Goal: Task Accomplishment & Management: Complete application form

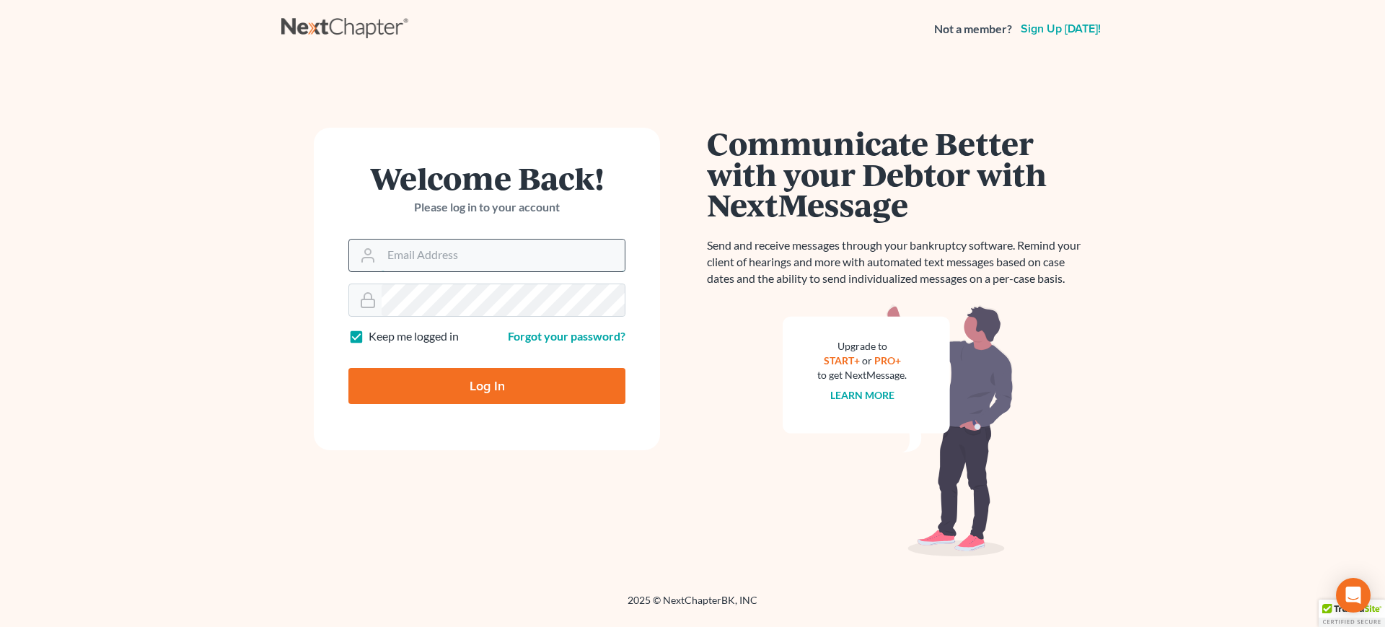
click at [519, 245] on input "Email Address" at bounding box center [503, 256] width 243 height 32
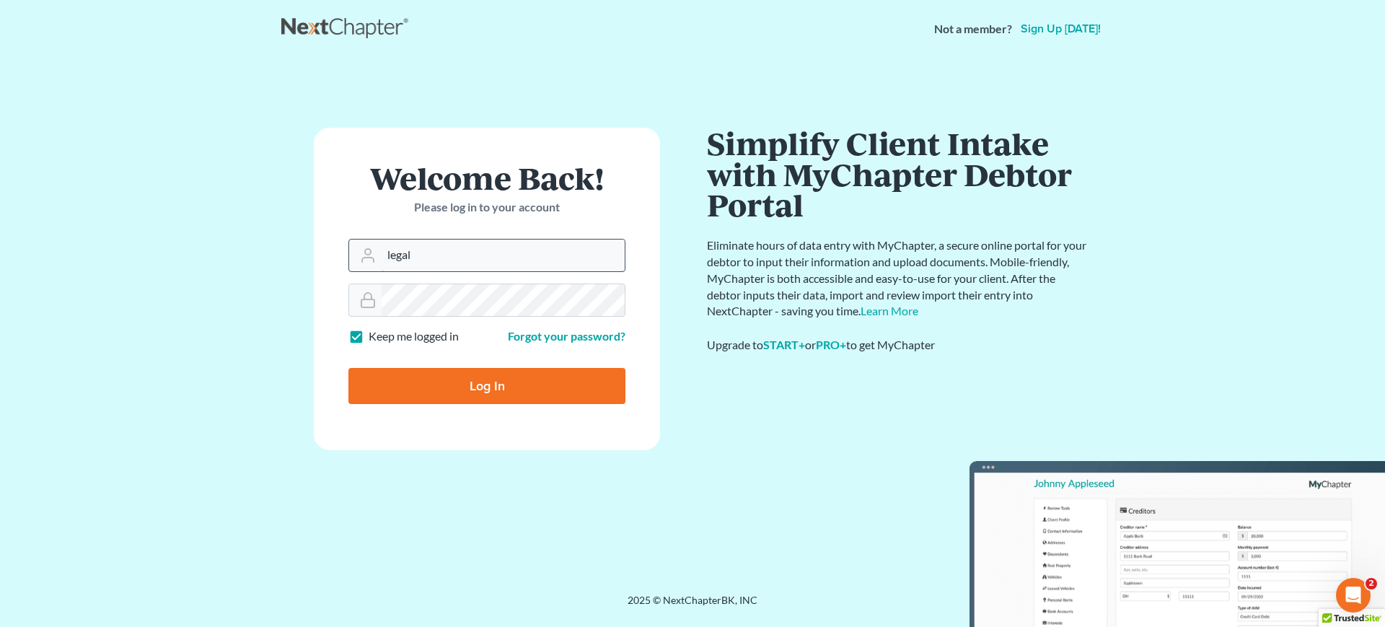
type input "legalassistant@vanwinklelegal.com"
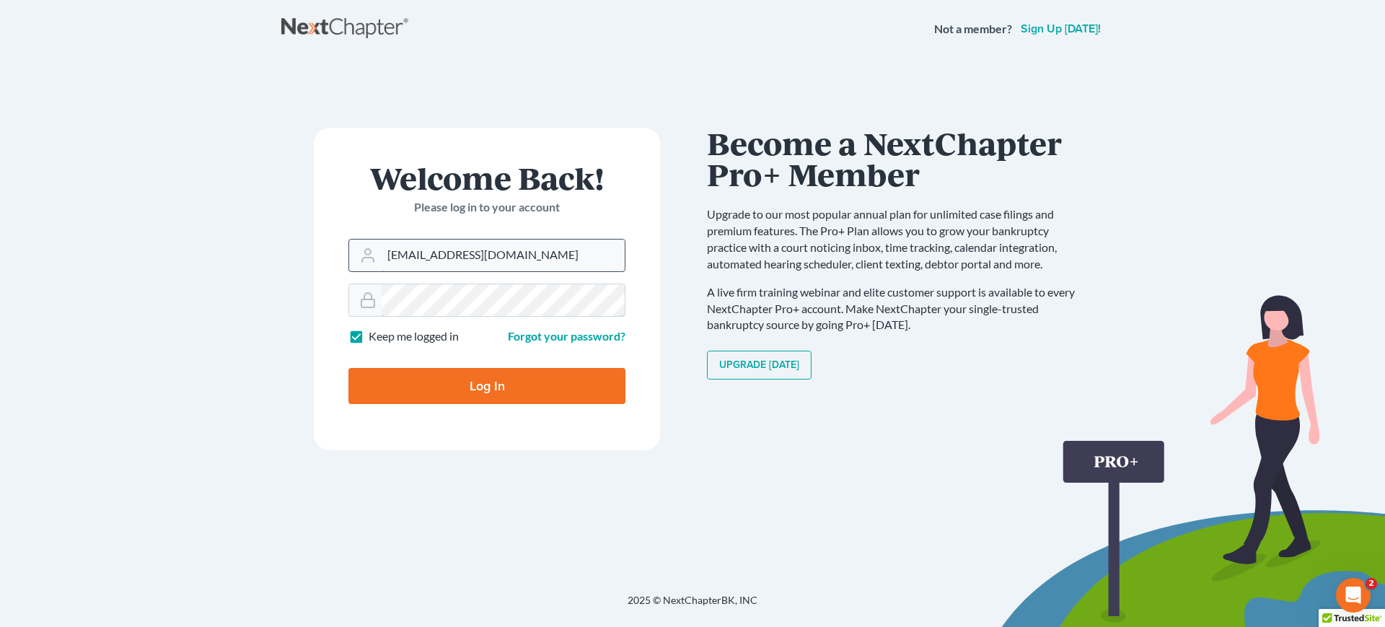
click at [348, 368] on input "Log In" at bounding box center [486, 386] width 277 height 36
type input "Thinking..."
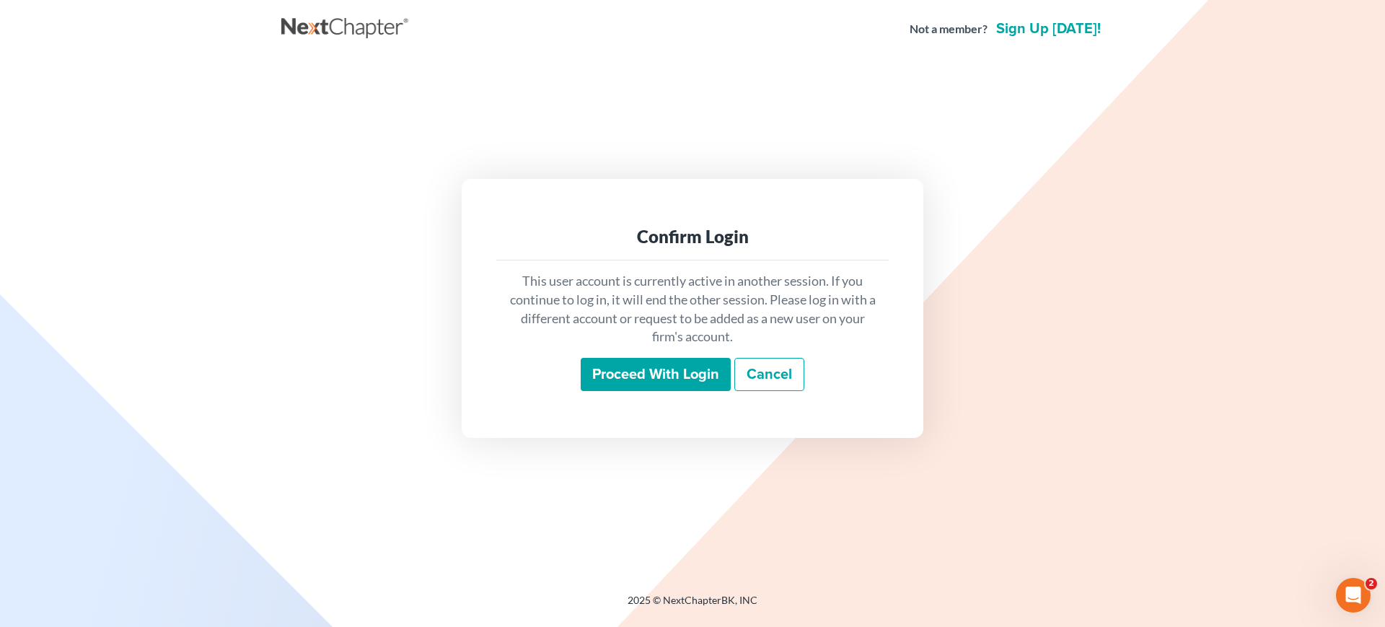
click at [697, 382] on input "Proceed with login" at bounding box center [656, 374] width 150 height 33
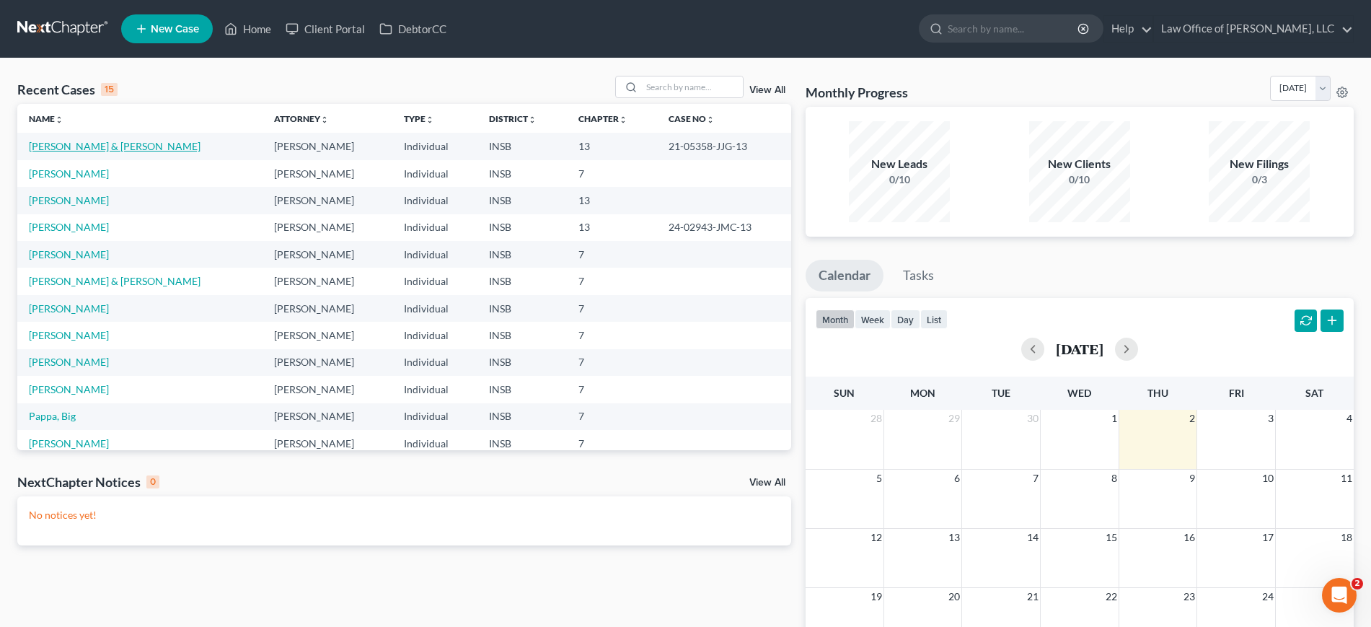
click at [49, 149] on link "Brinker, Dustin & Laura" at bounding box center [115, 146] width 172 height 12
select select "10"
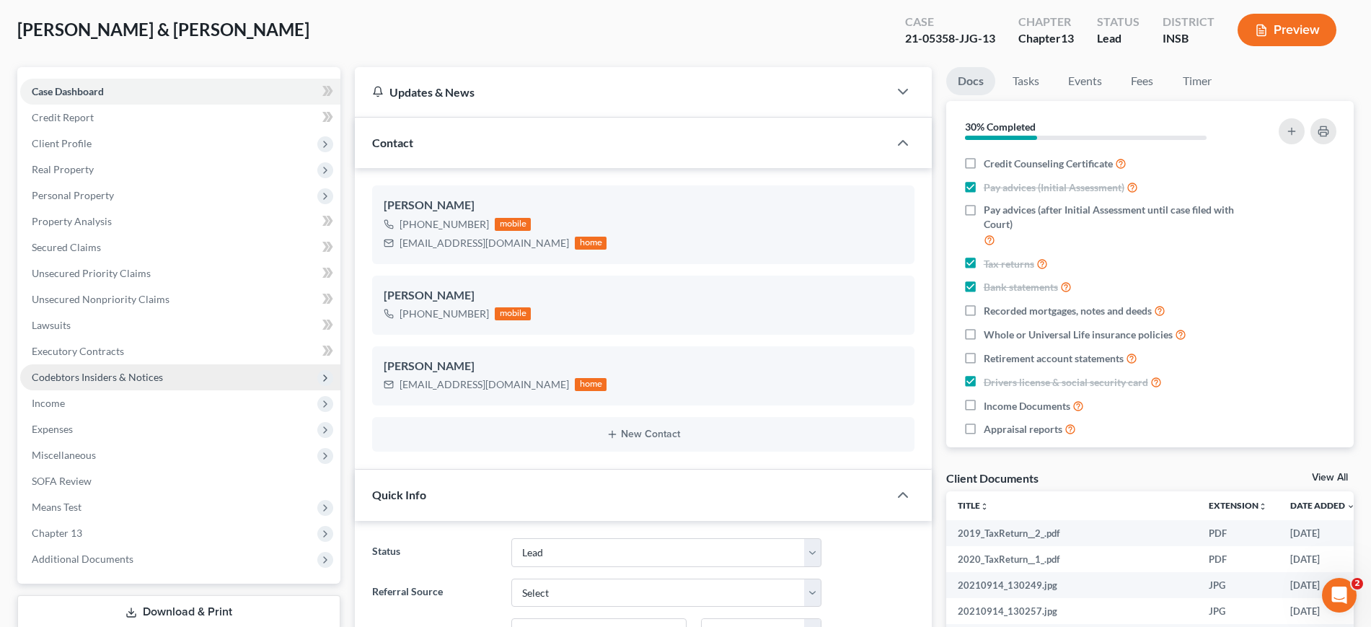
scroll to position [271, 0]
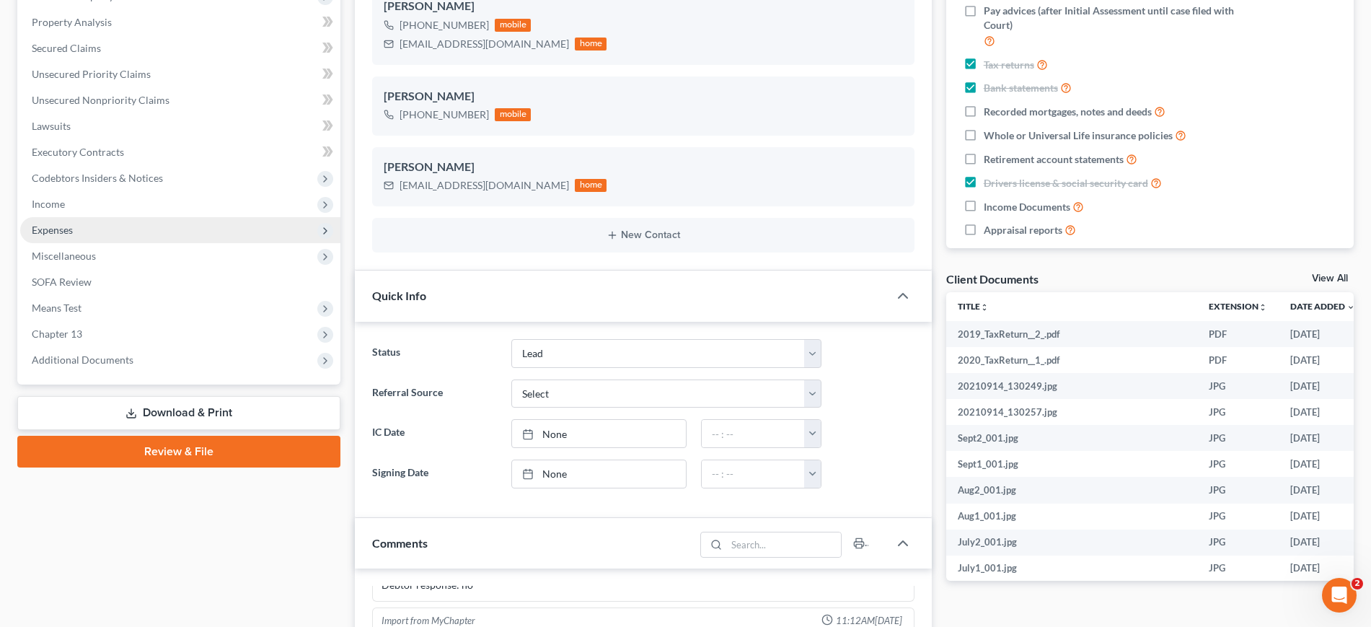
click at [213, 230] on span "Expenses" at bounding box center [180, 230] width 320 height 26
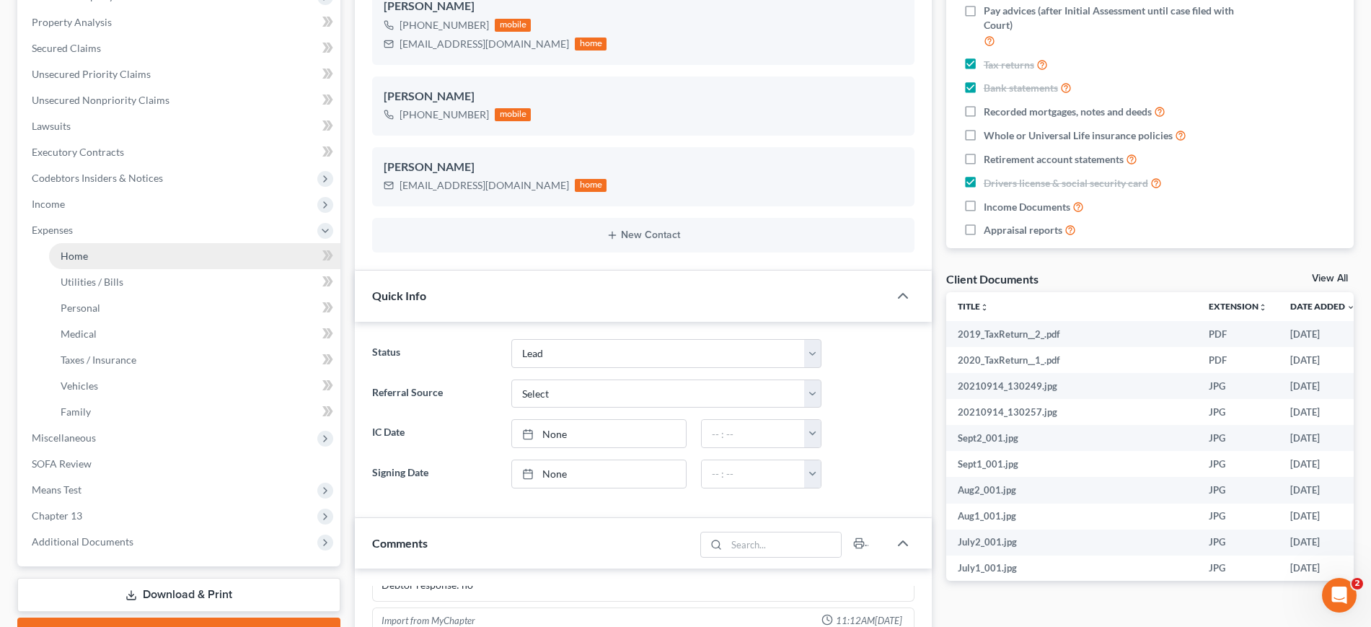
click at [262, 253] on link "Home" at bounding box center [194, 256] width 291 height 26
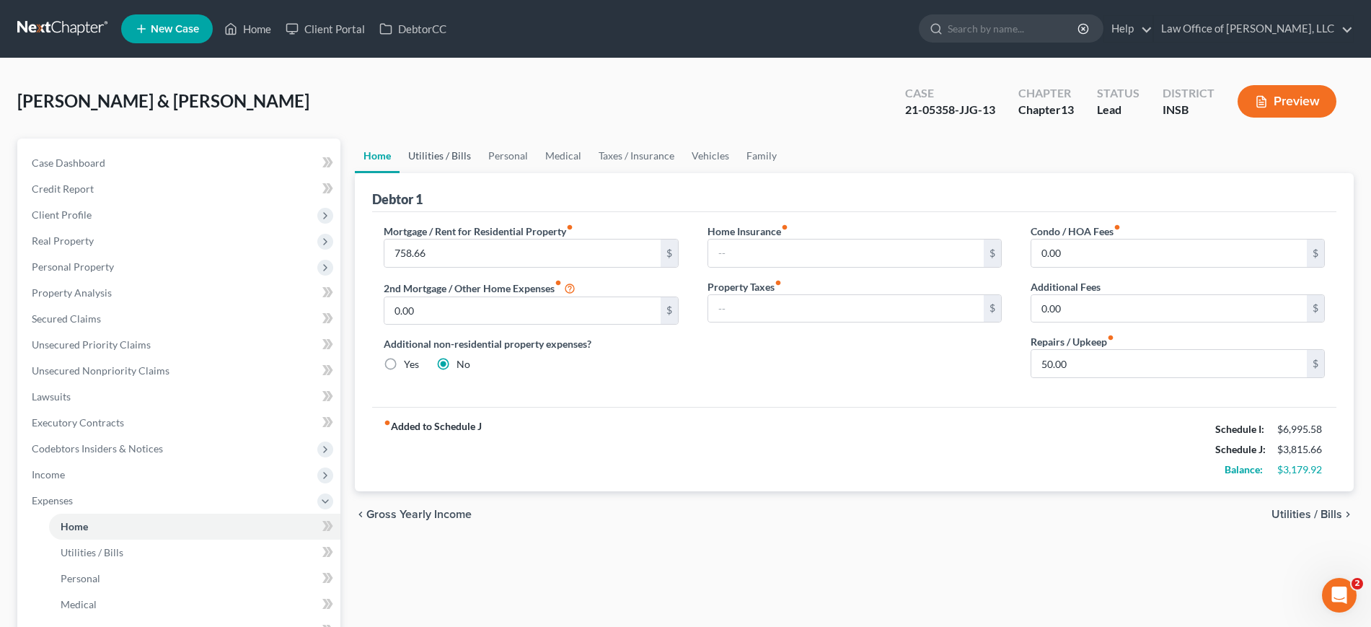
click at [456, 160] on link "Utilities / Bills" at bounding box center [440, 156] width 80 height 35
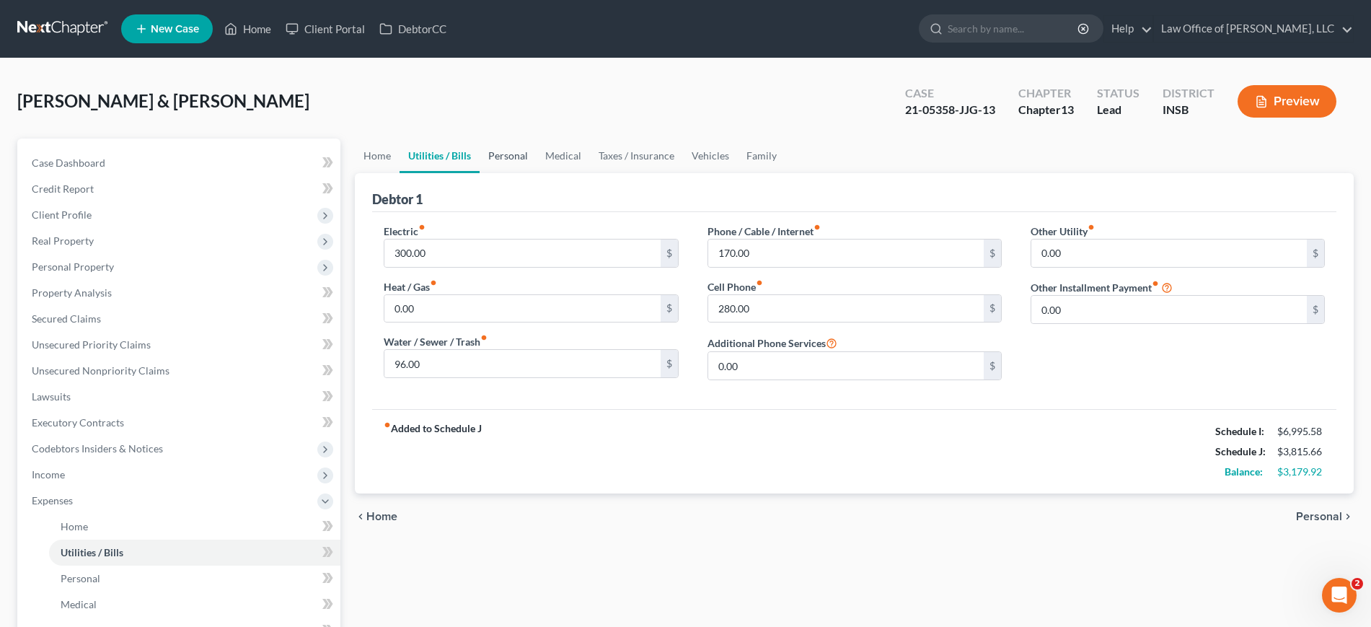
click at [506, 153] on link "Personal" at bounding box center [508, 156] width 57 height 35
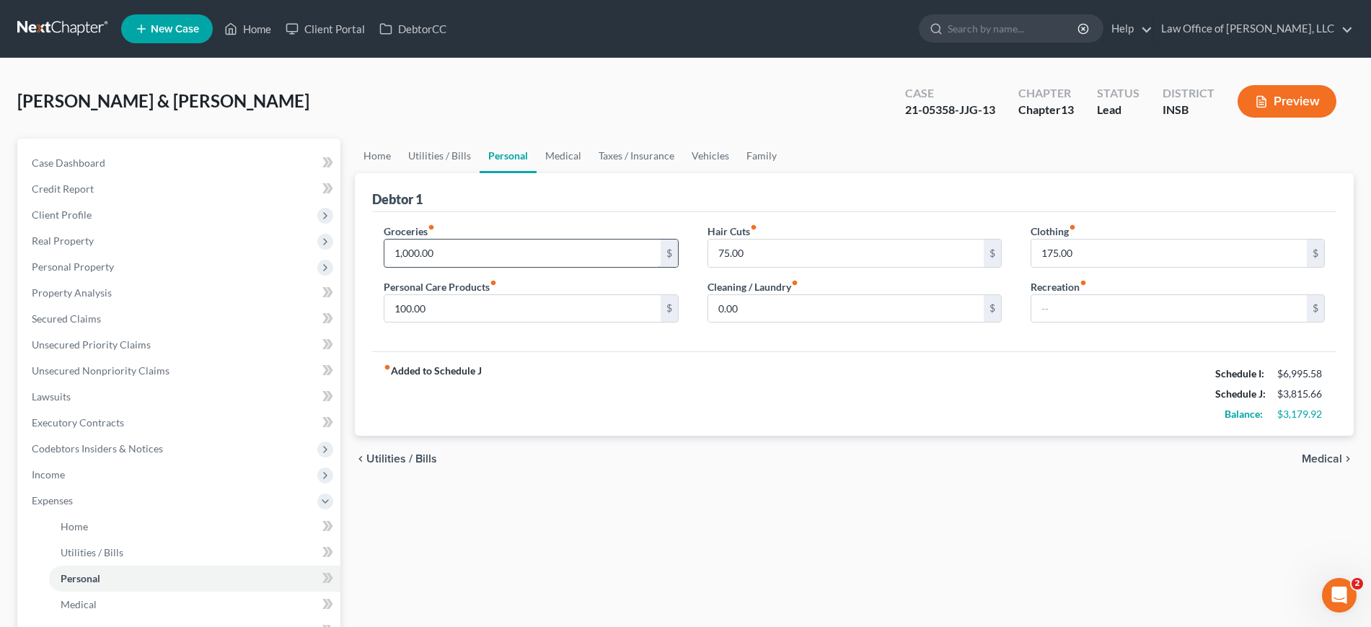
click at [408, 260] on input "1,000.00" at bounding box center [523, 253] width 276 height 27
click at [412, 249] on input "1,000.00" at bounding box center [523, 253] width 276 height 27
type input "1,300.00"
click at [514, 187] on div "Debtor 1" at bounding box center [854, 192] width 965 height 39
click at [407, 306] on input "100.00" at bounding box center [523, 308] width 276 height 27
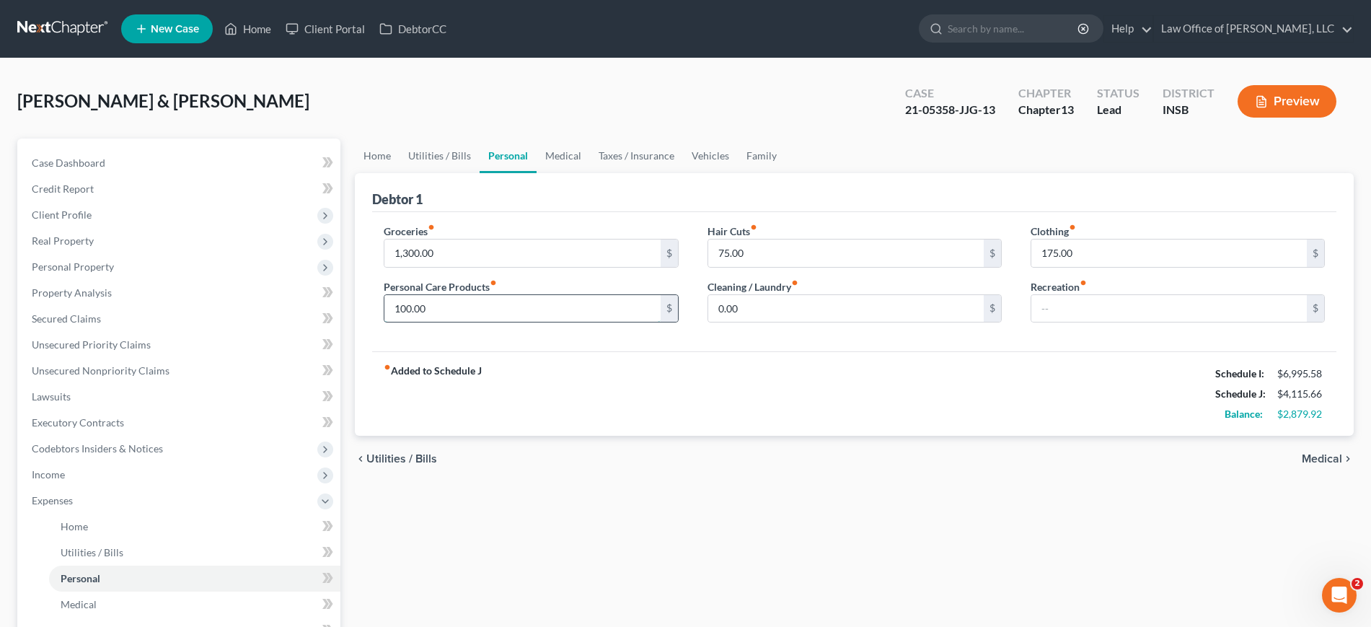
click at [413, 313] on input "100.00" at bounding box center [523, 308] width 276 height 27
type input "75.0"
click at [719, 254] on input "75.00" at bounding box center [846, 253] width 276 height 27
type input "50.00"
click at [834, 393] on div "fiber_manual_record Added to Schedule J Schedule I: $6,995.58 Schedule J: $4,06…" at bounding box center [854, 393] width 965 height 84
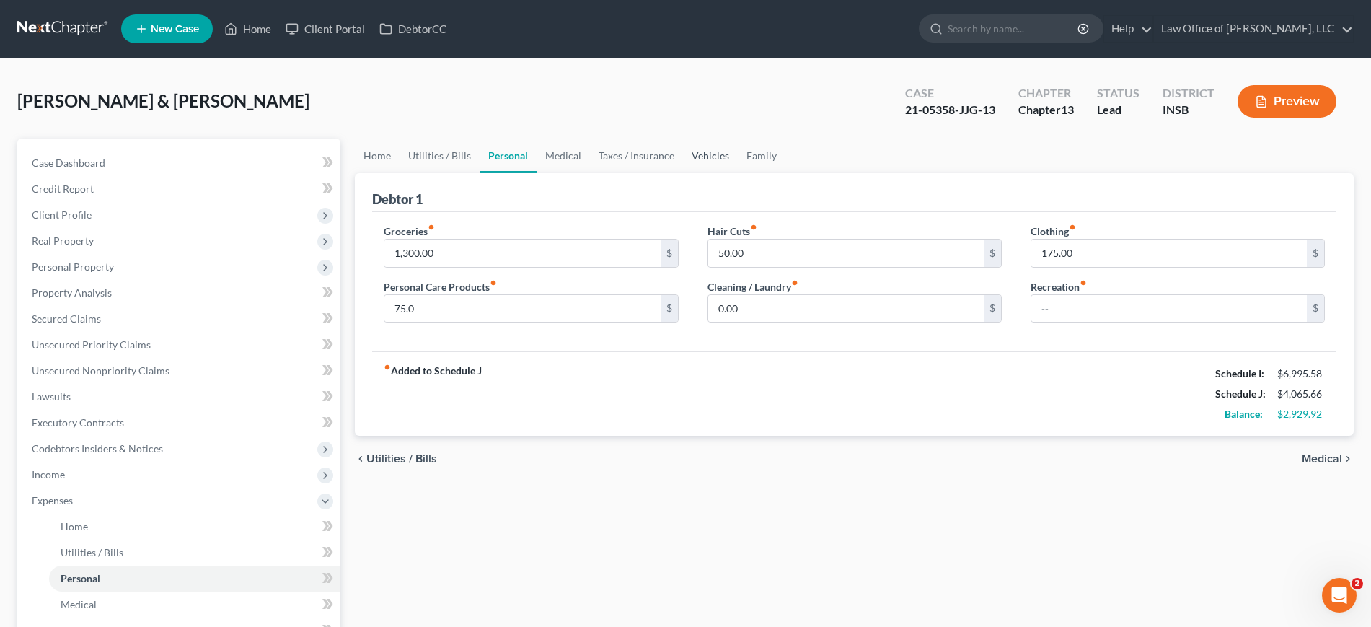
click at [710, 147] on link "Vehicles" at bounding box center [710, 156] width 55 height 35
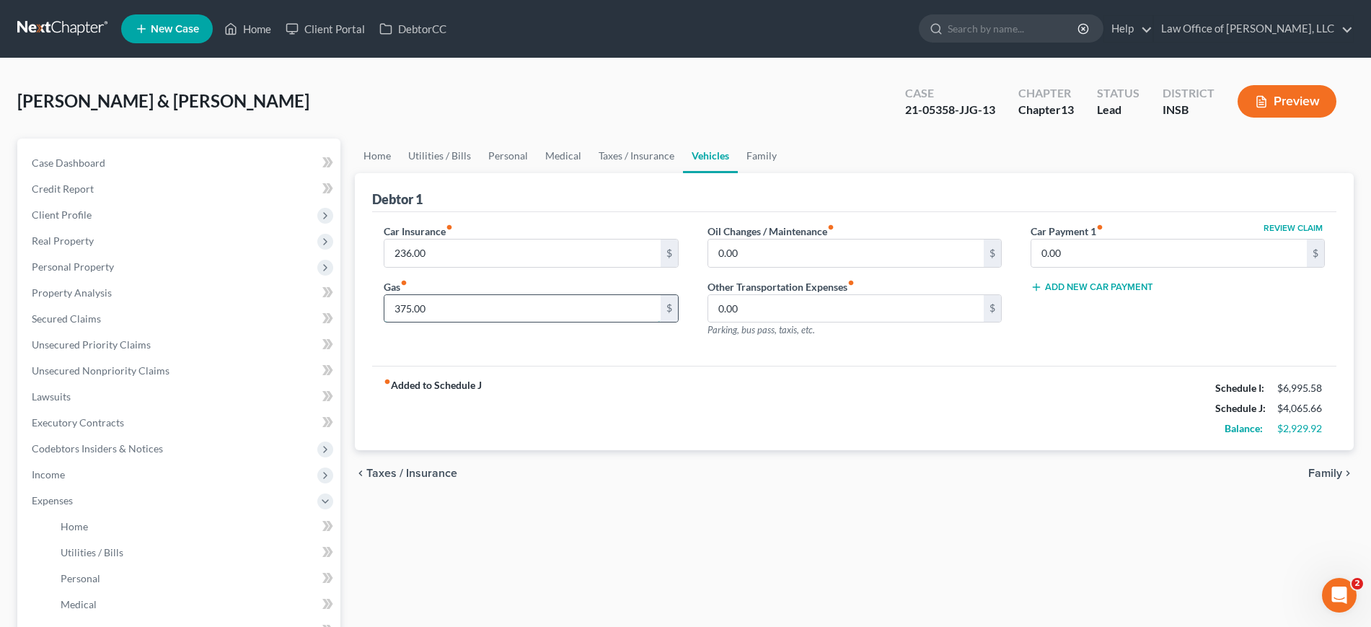
click at [399, 308] on input "375.00" at bounding box center [523, 308] width 276 height 27
type input "450.00"
click at [758, 150] on link "Family" at bounding box center [762, 156] width 48 height 35
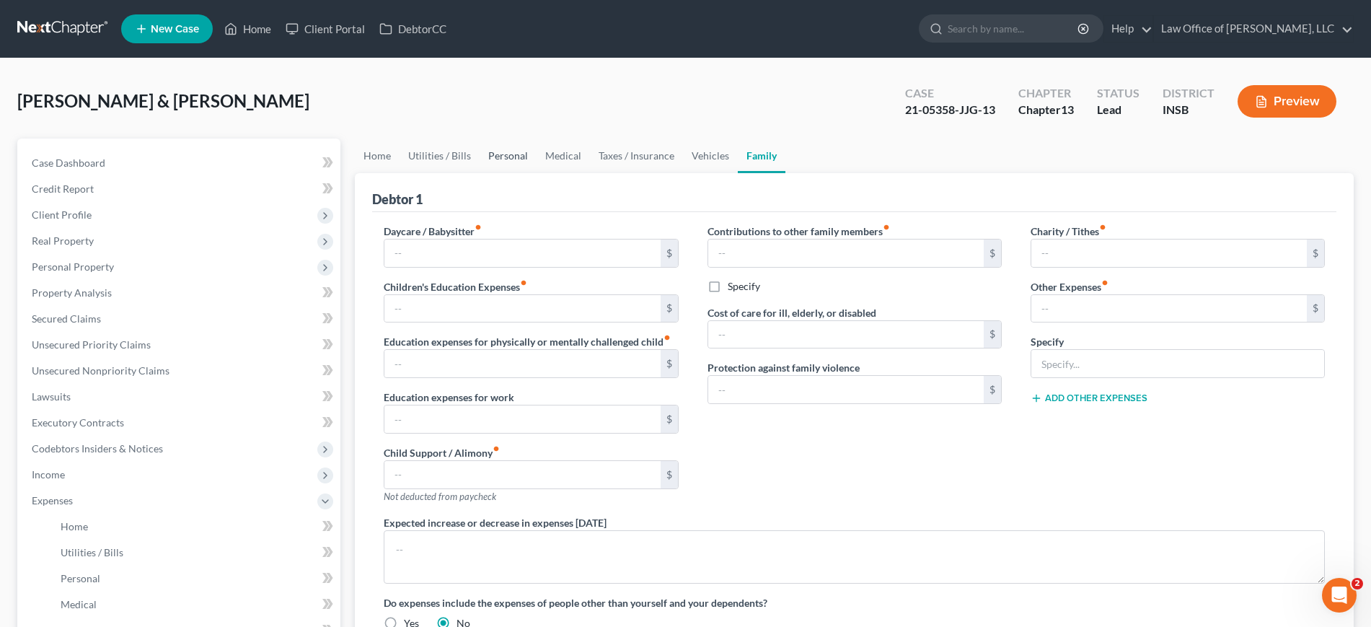
click at [493, 159] on link "Personal" at bounding box center [508, 156] width 57 height 35
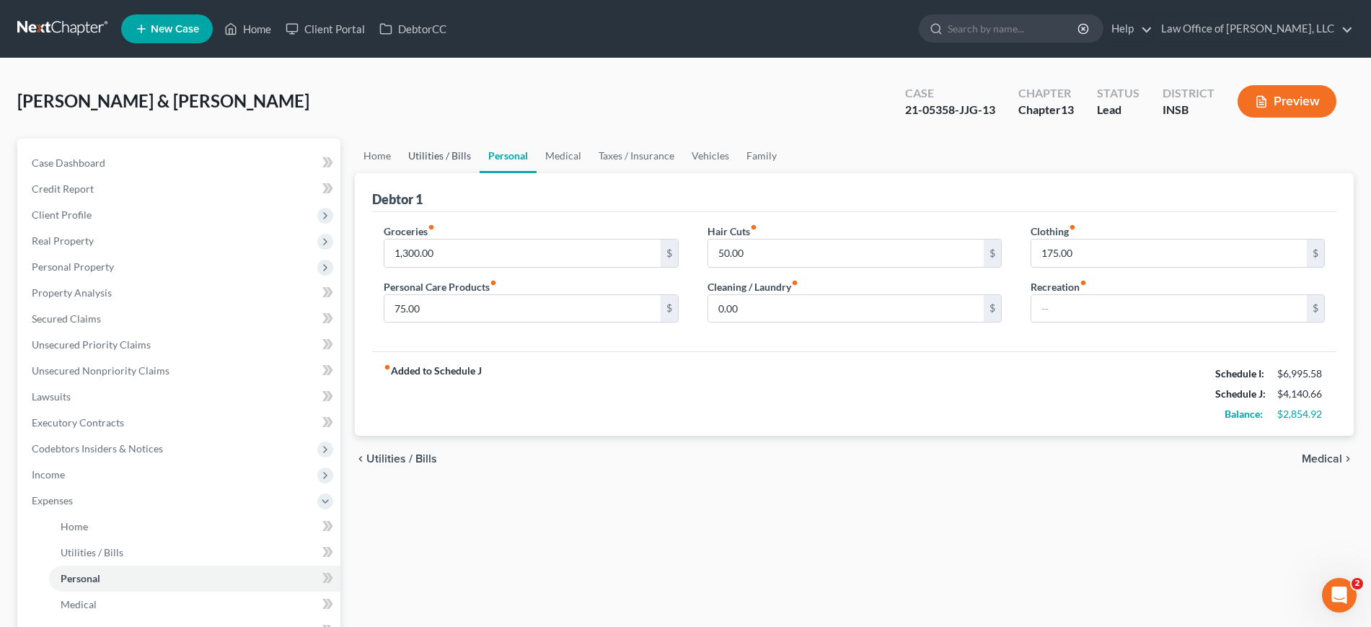
click at [423, 153] on link "Utilities / Bills" at bounding box center [440, 156] width 80 height 35
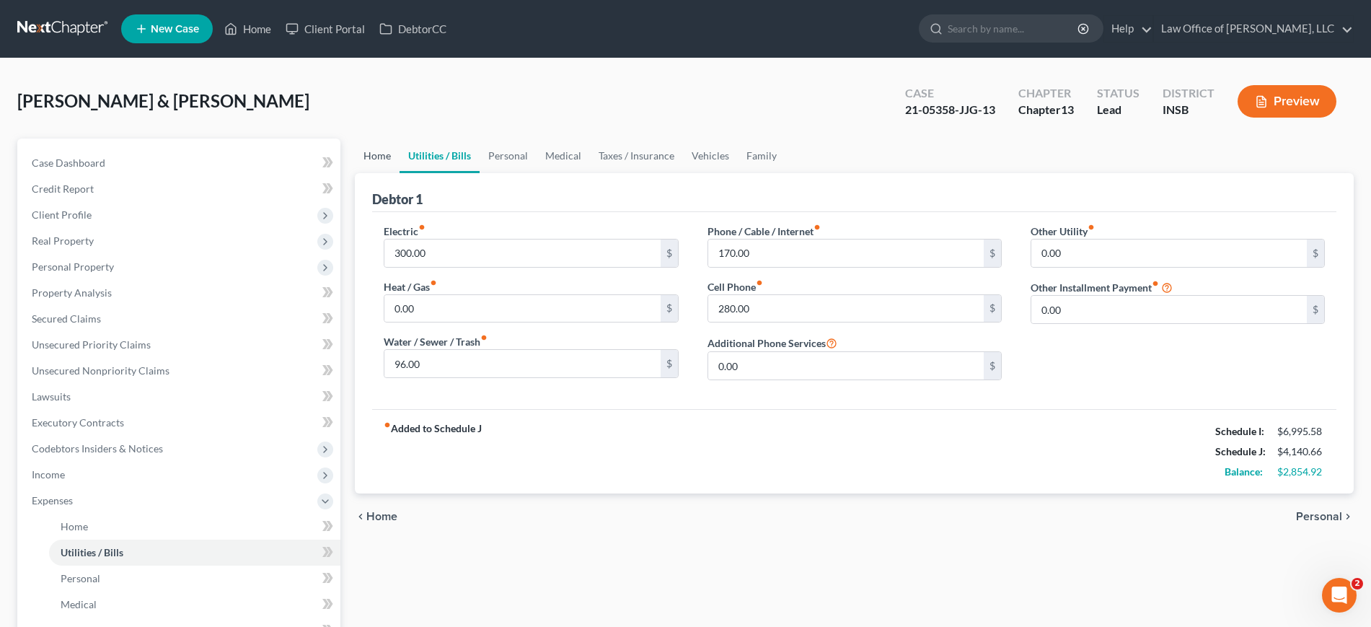
click at [377, 157] on link "Home" at bounding box center [377, 156] width 45 height 35
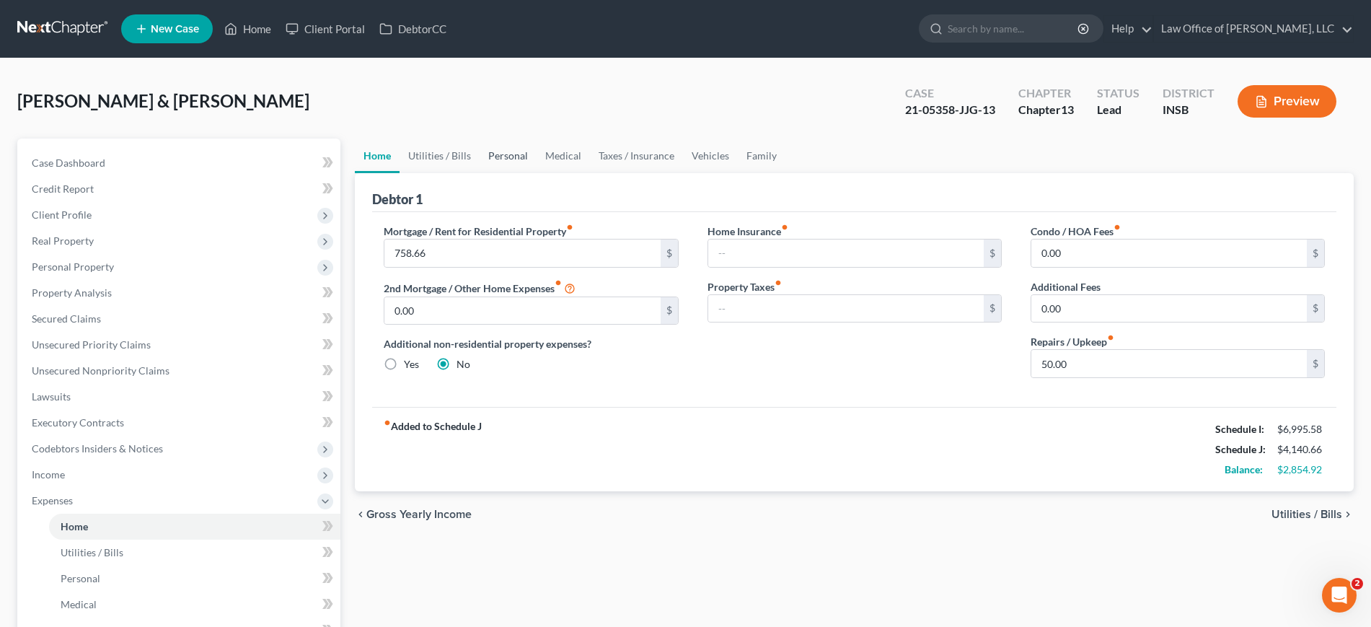
click at [511, 146] on link "Personal" at bounding box center [508, 156] width 57 height 35
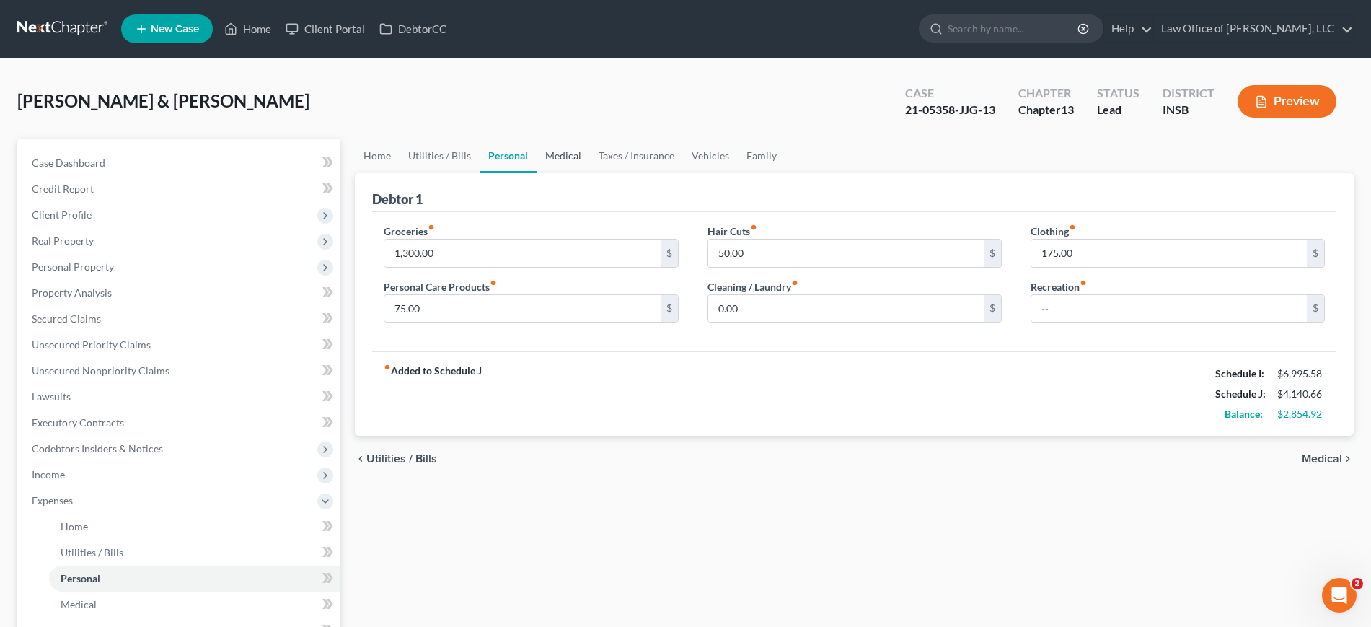
click at [561, 154] on link "Medical" at bounding box center [563, 156] width 53 height 35
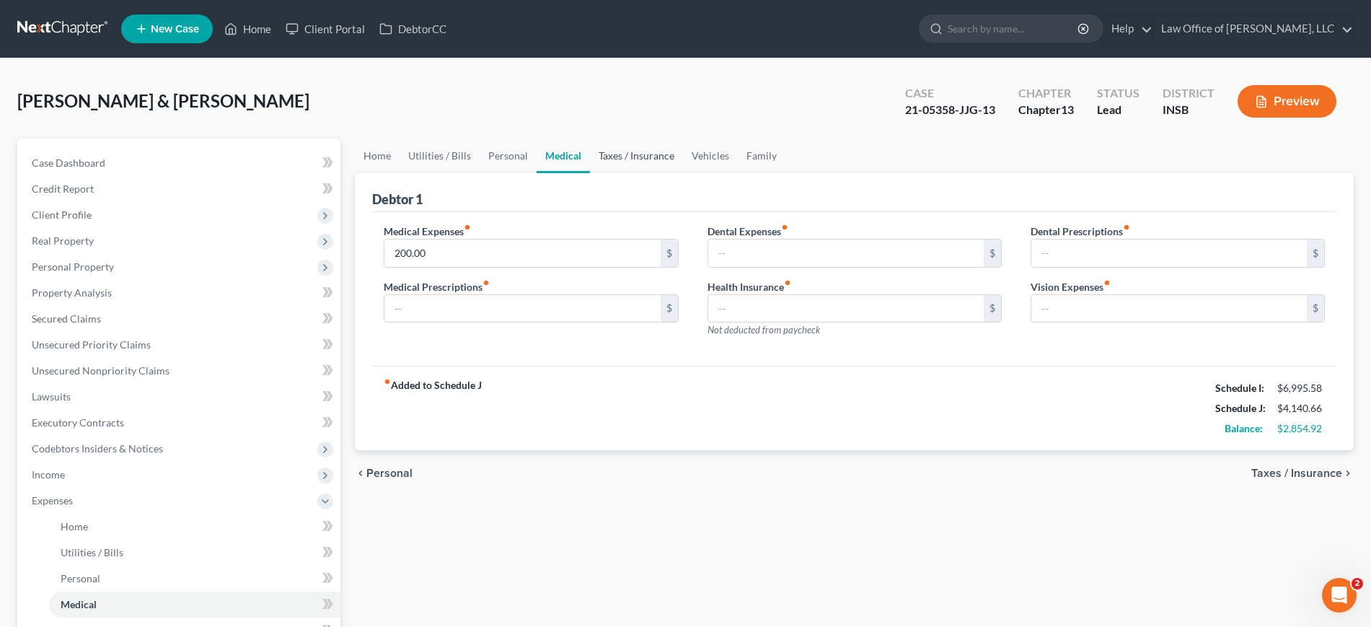
click at [626, 154] on link "Taxes / Insurance" at bounding box center [636, 156] width 93 height 35
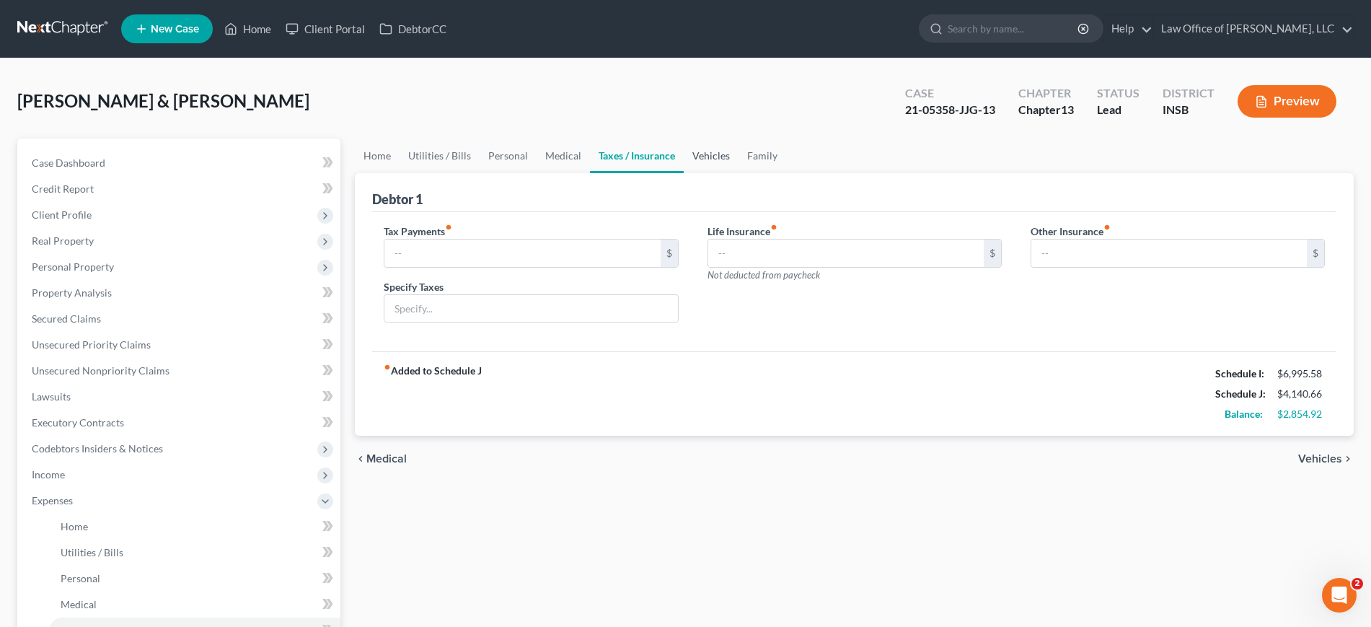
click at [724, 156] on link "Vehicles" at bounding box center [711, 156] width 55 height 35
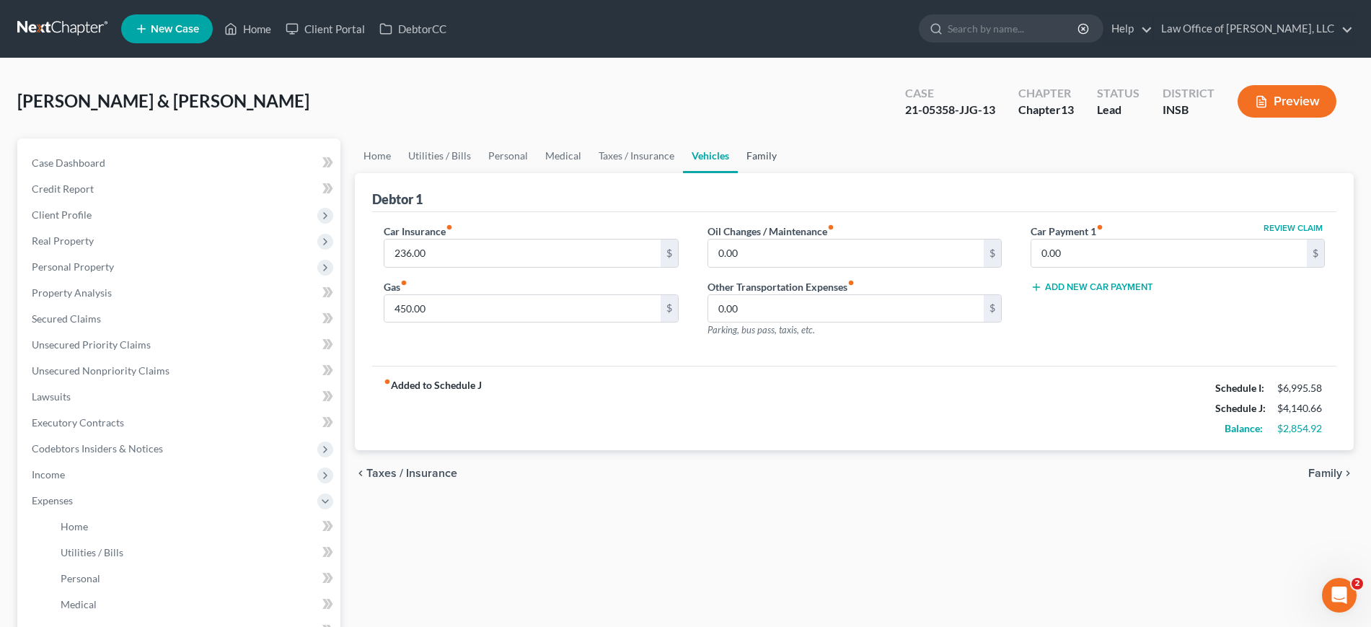
click at [760, 159] on link "Family" at bounding box center [762, 156] width 48 height 35
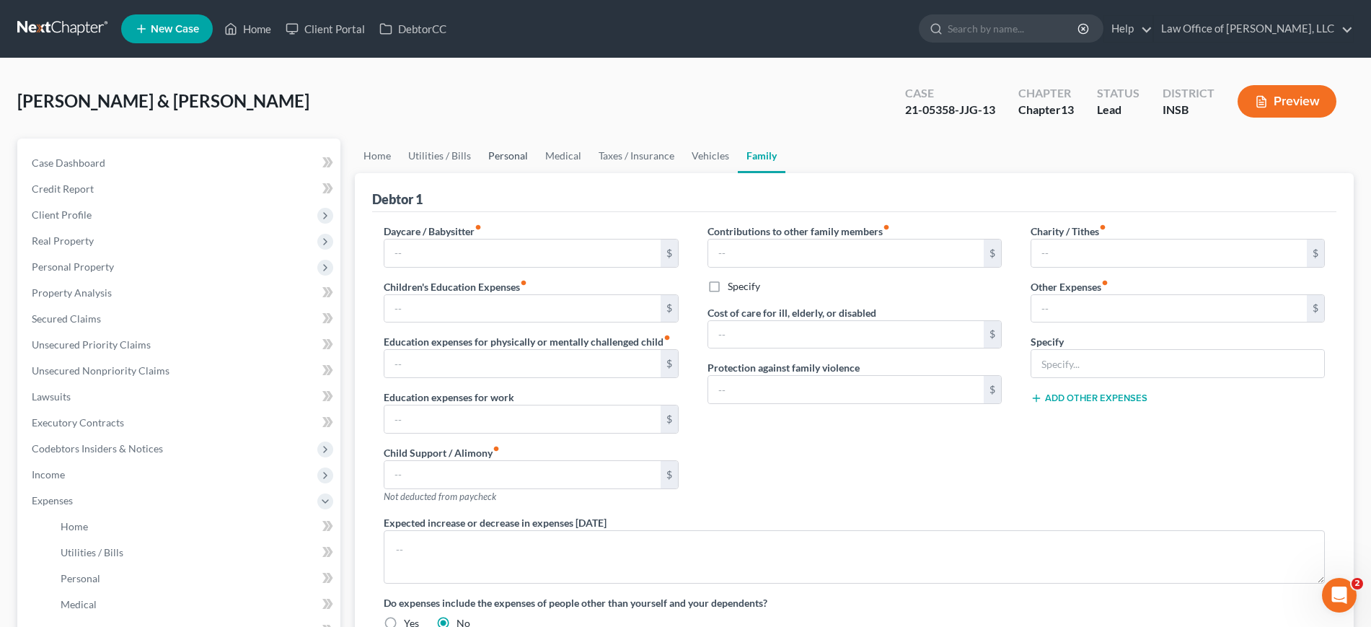
click at [496, 164] on link "Personal" at bounding box center [508, 156] width 57 height 35
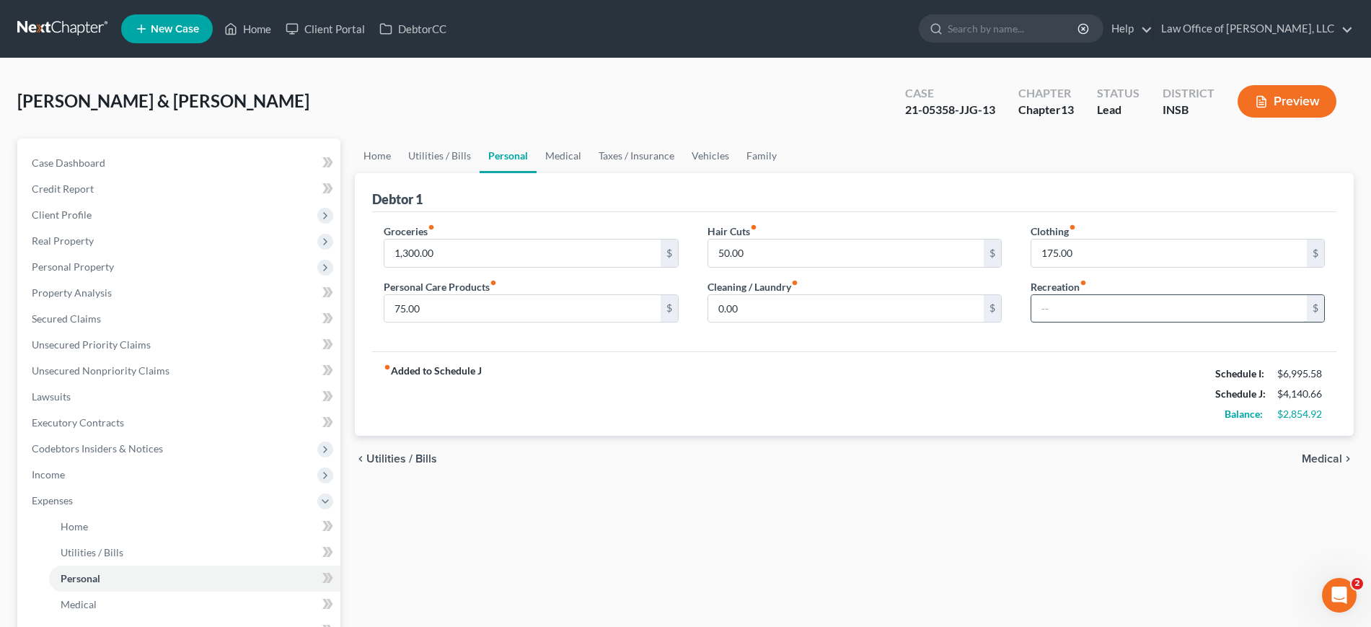
click at [1190, 299] on input "text" at bounding box center [1170, 308] width 276 height 27
type input "75.00"
click at [980, 392] on div "fiber_manual_record Added to Schedule J Schedule I: $6,995.58 Schedule J: $4,21…" at bounding box center [854, 393] width 965 height 84
click at [1296, 87] on button "Preview" at bounding box center [1287, 101] width 99 height 32
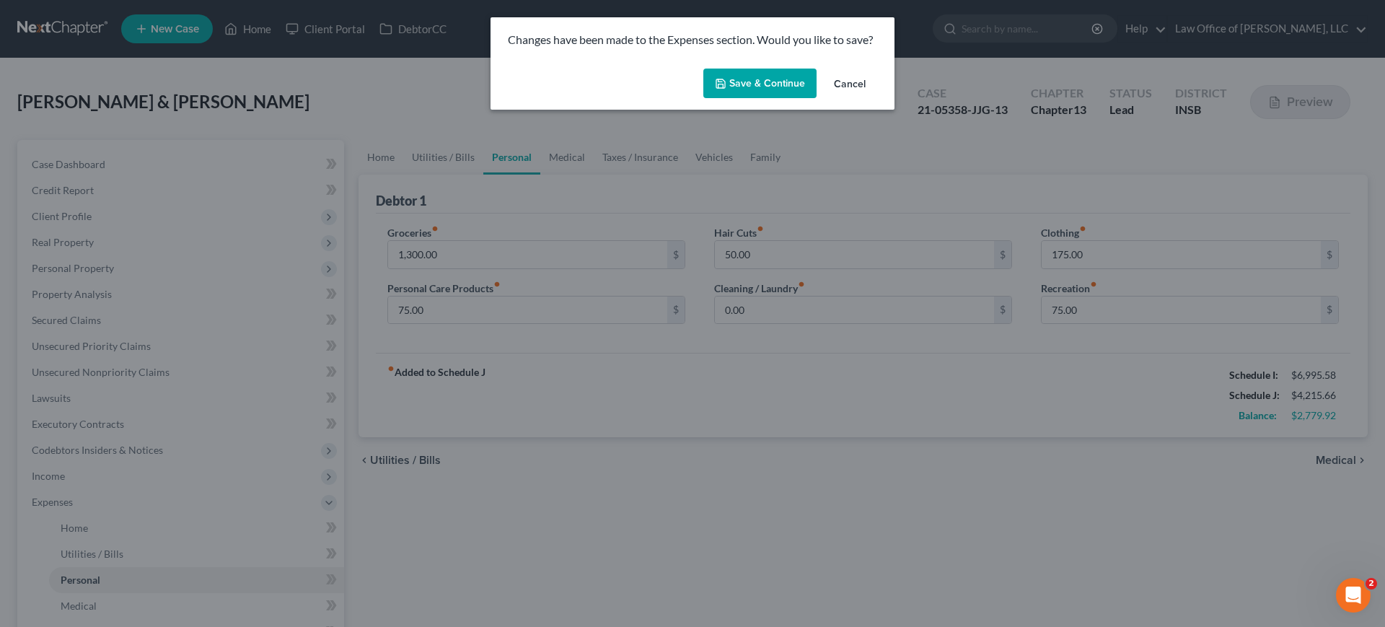
click at [774, 82] on button "Save & Continue" at bounding box center [759, 84] width 113 height 30
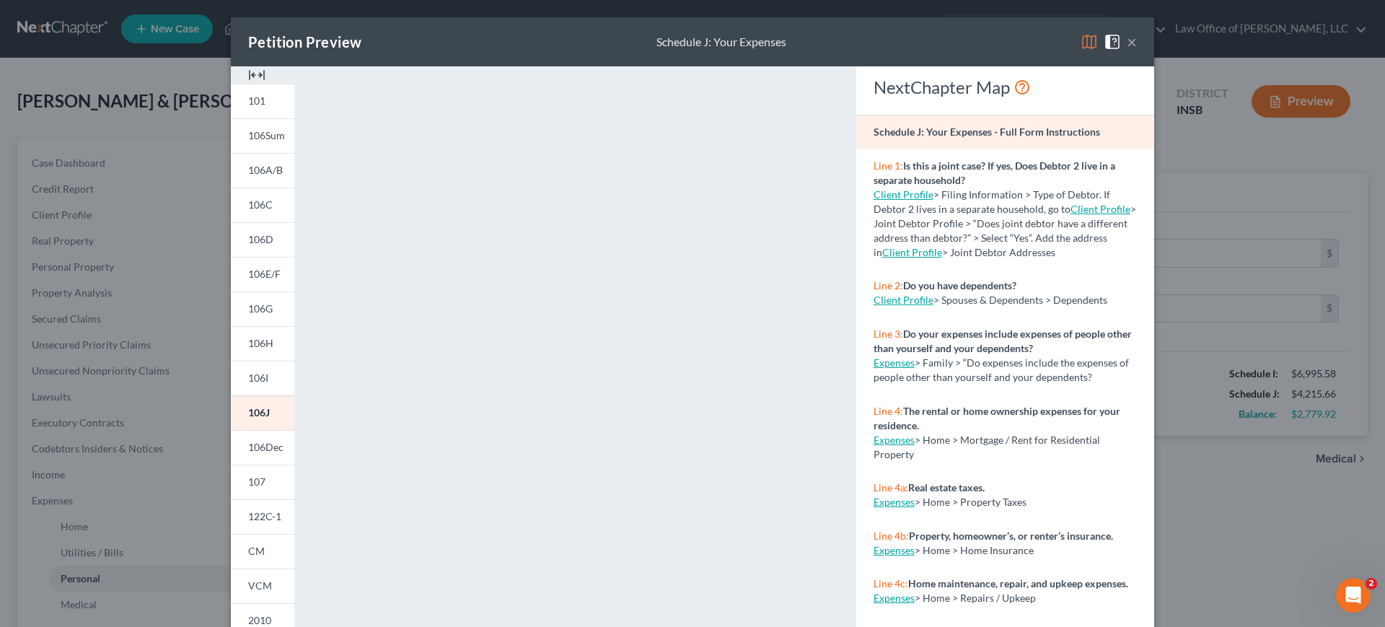
click at [1127, 38] on button "×" at bounding box center [1132, 41] width 10 height 17
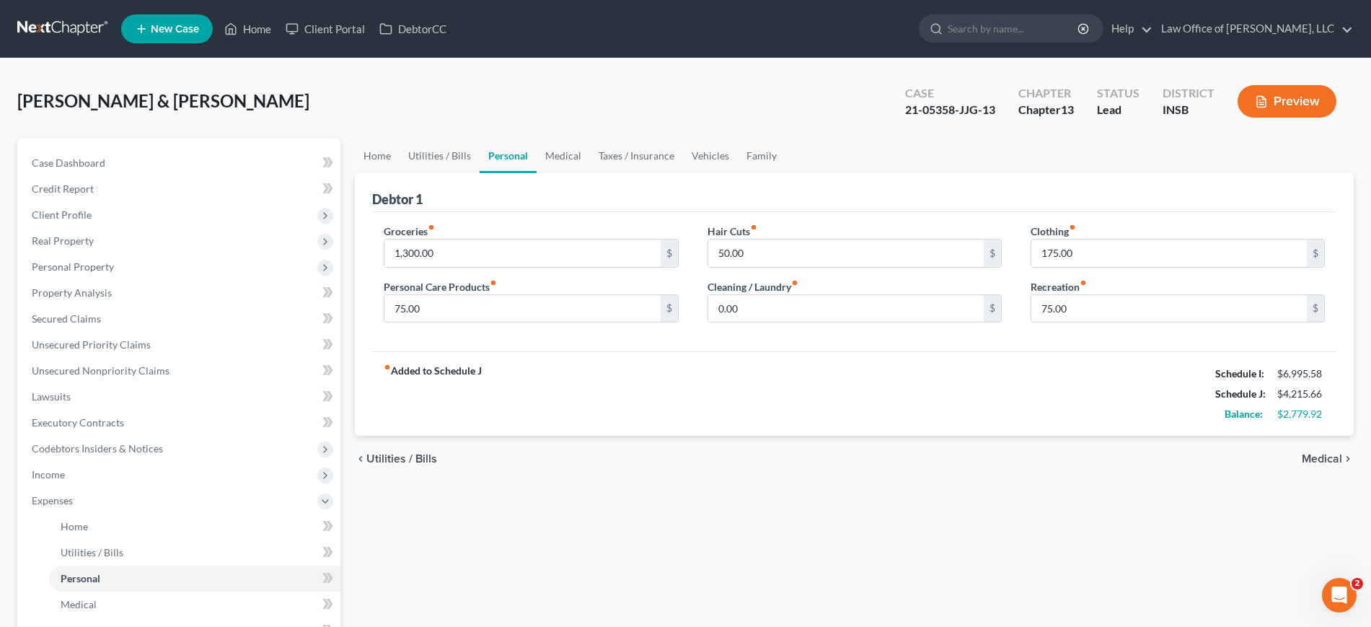
click at [1291, 100] on button "Preview" at bounding box center [1287, 101] width 99 height 32
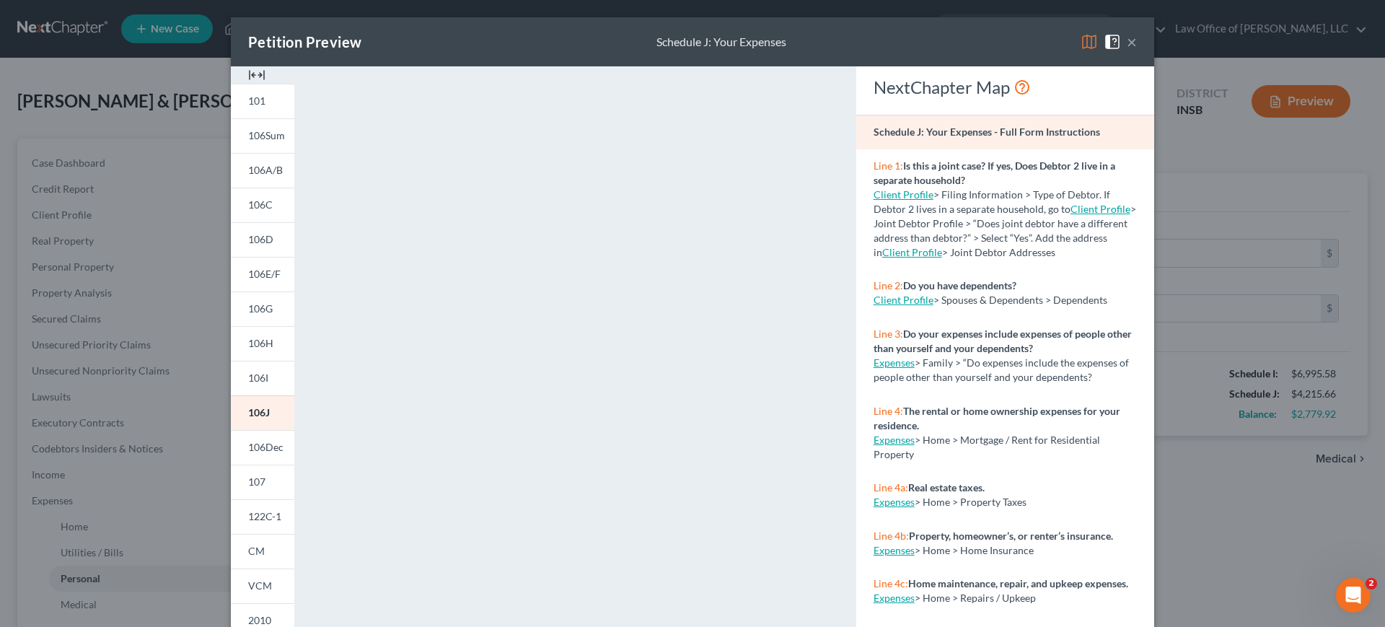
click at [1084, 42] on img at bounding box center [1089, 41] width 17 height 17
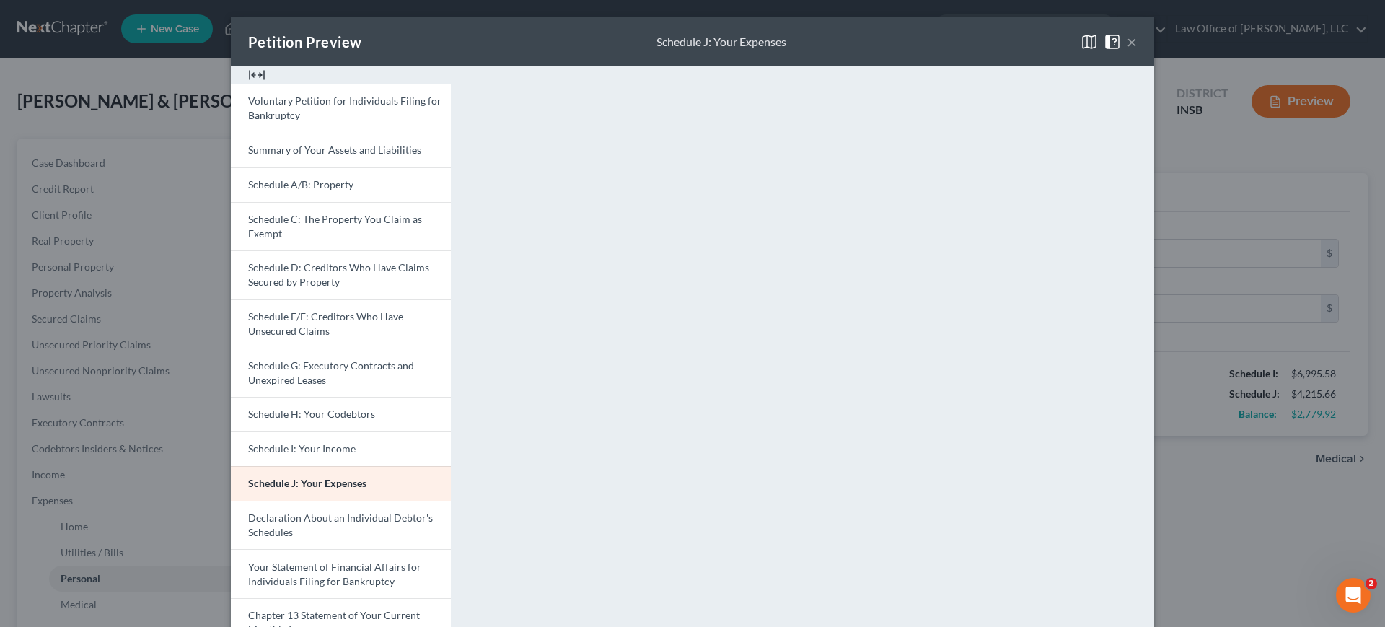
click at [1127, 40] on button "×" at bounding box center [1132, 41] width 10 height 17
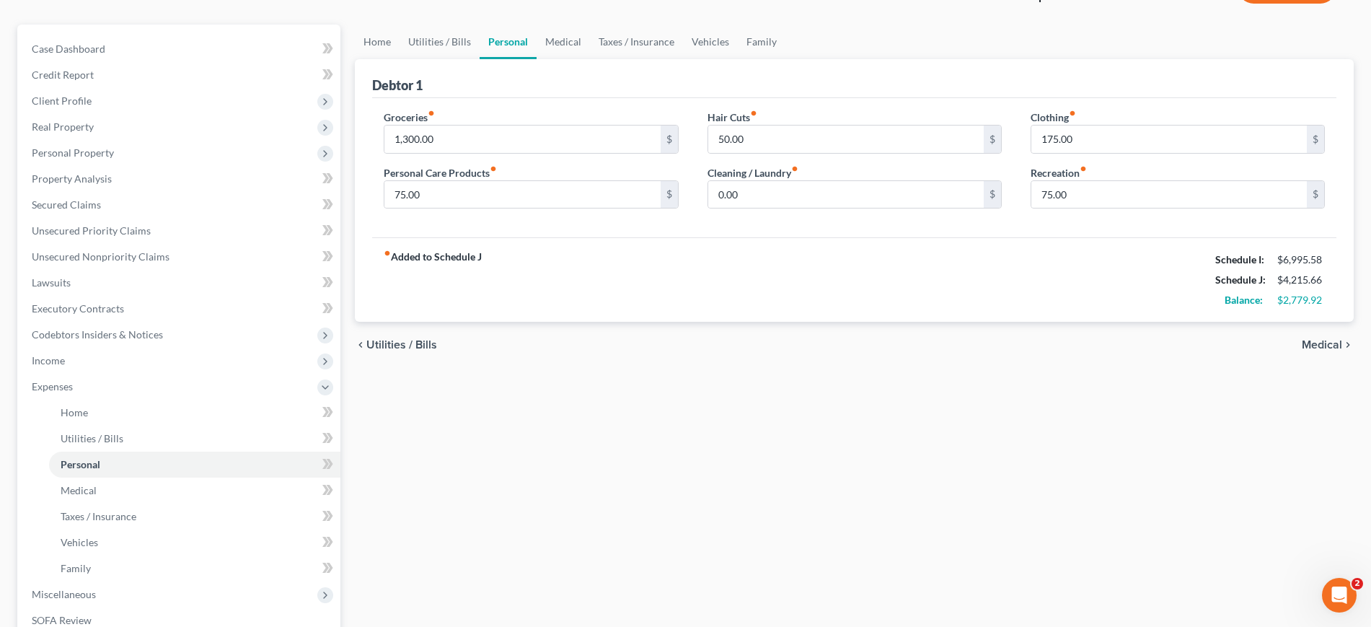
scroll to position [348, 0]
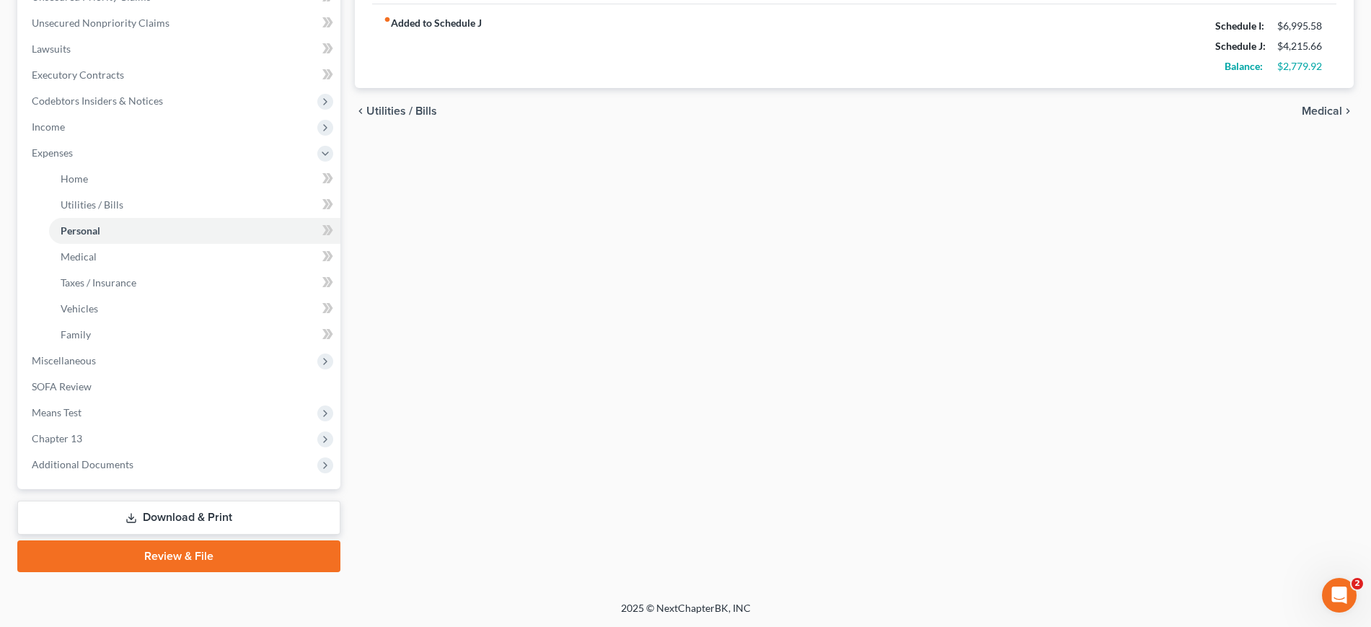
click at [201, 522] on link "Download & Print" at bounding box center [178, 518] width 323 height 34
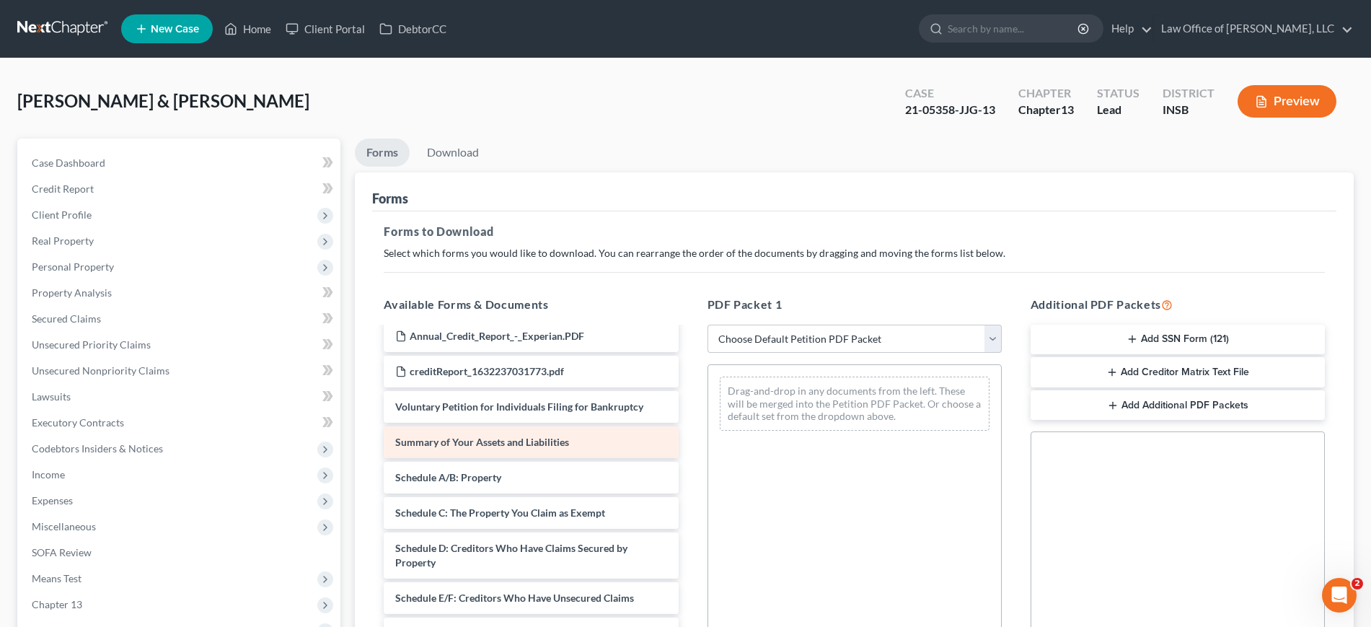
scroll to position [271, 0]
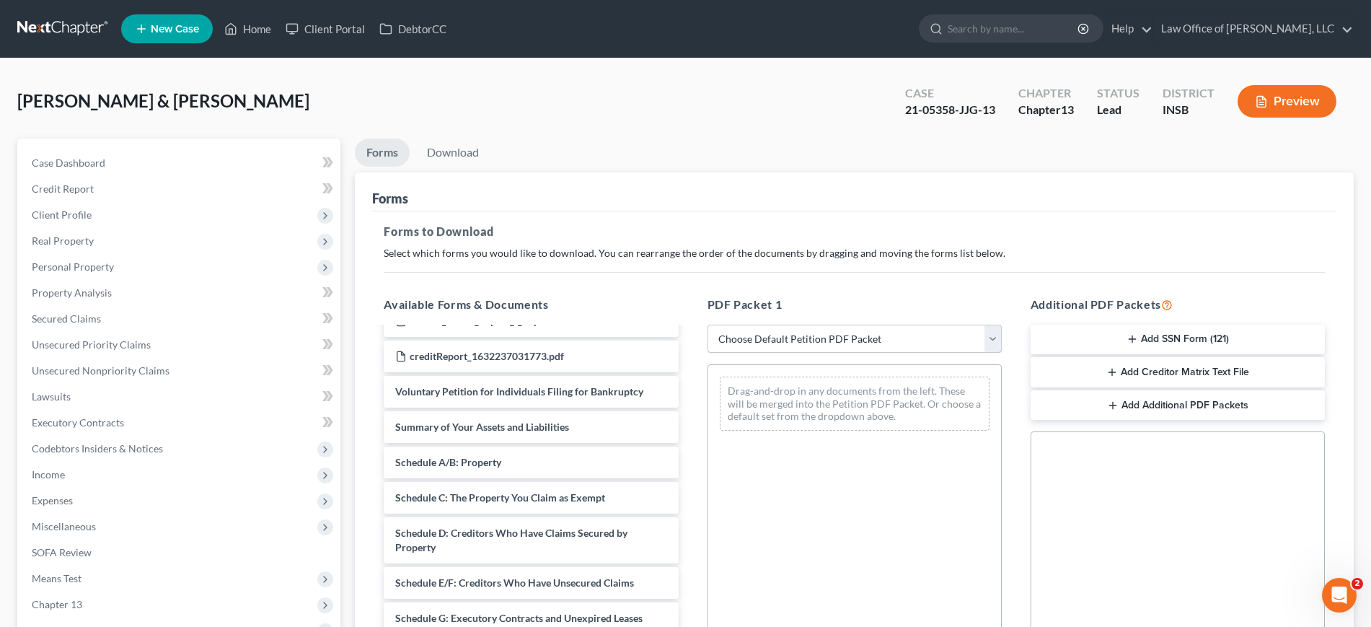
click at [830, 338] on select "Choose Default Petition PDF Packet Complete Bankruptcy Petition (all forms and …" at bounding box center [855, 339] width 294 height 29
select select "2"
click at [708, 325] on select "Choose Default Petition PDF Packet Complete Bankruptcy Petition (all forms and …" at bounding box center [855, 339] width 294 height 29
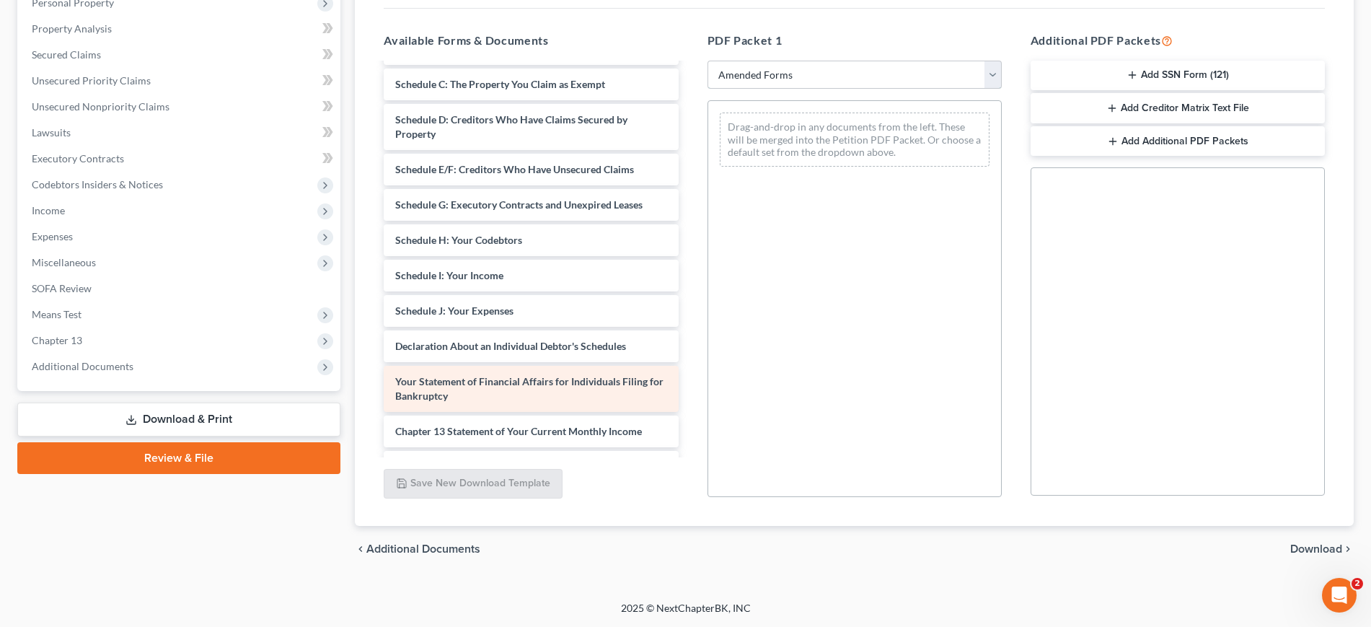
scroll to position [71, 0]
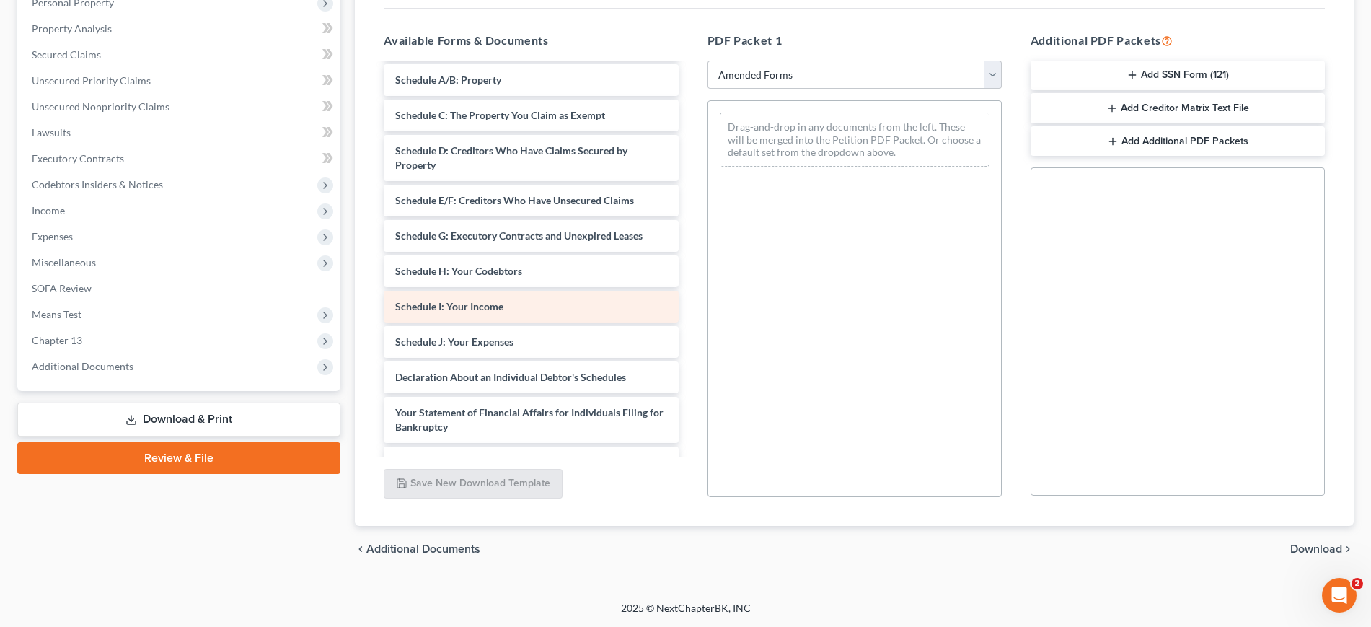
click at [568, 314] on div "Schedule I: Your Income" at bounding box center [531, 307] width 294 height 32
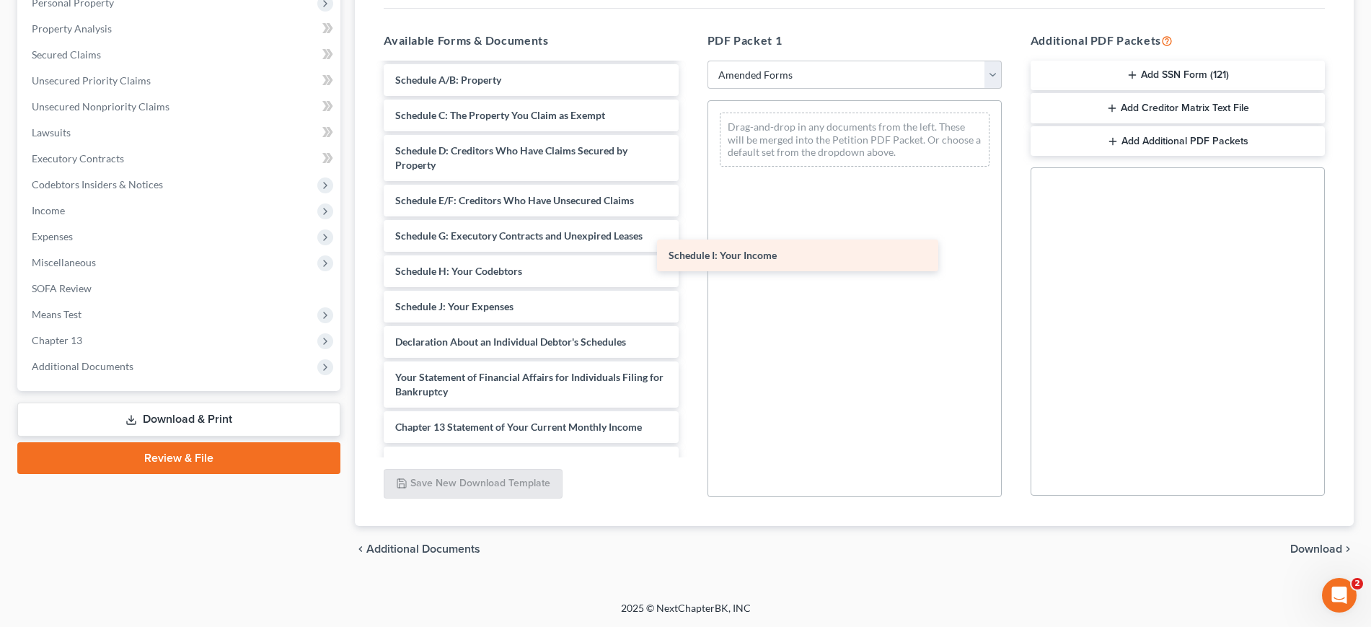
drag, startPoint x: 570, startPoint y: 311, endPoint x: 843, endPoint y: 260, distance: 278.2
click at [690, 260] on div "Schedule I: Your Income Voluntary Petition for Individuals Filing for Bankruptc…" at bounding box center [530, 296] width 317 height 605
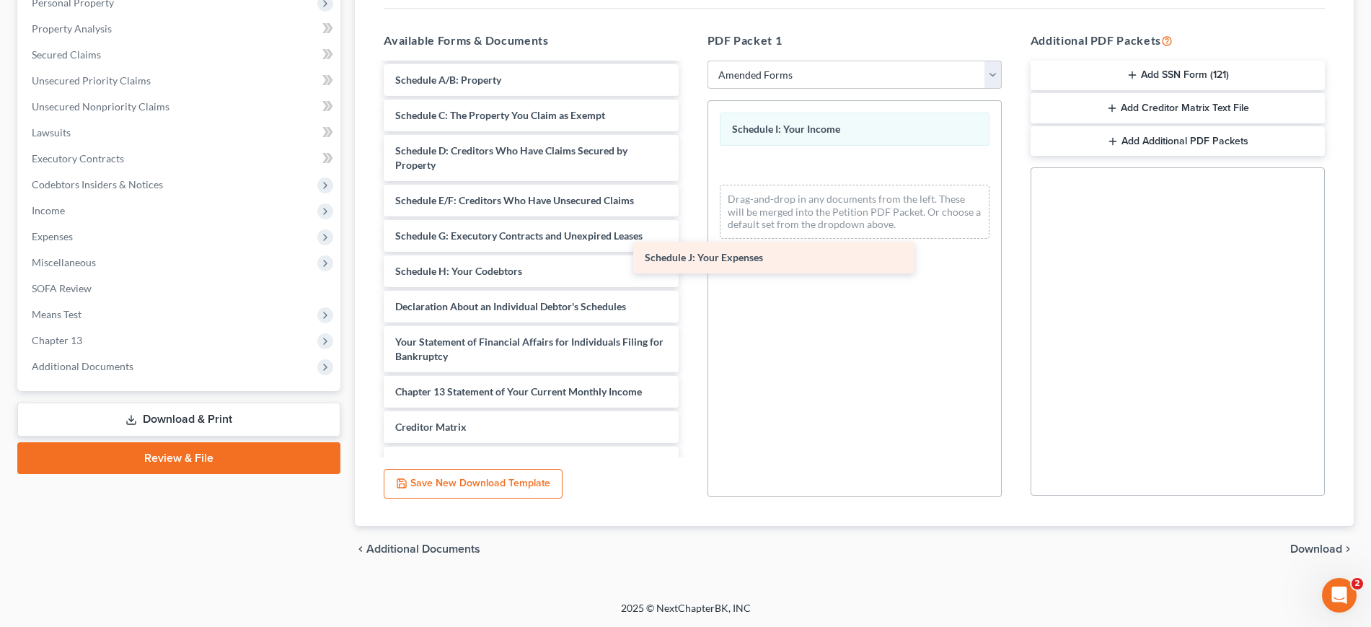
drag, startPoint x: 542, startPoint y: 306, endPoint x: 791, endPoint y: 257, distance: 254.4
click at [690, 257] on div "Schedule J: Your Expenses Voluntary Petition for Individuals Filing for Bankrup…" at bounding box center [530, 279] width 317 height 570
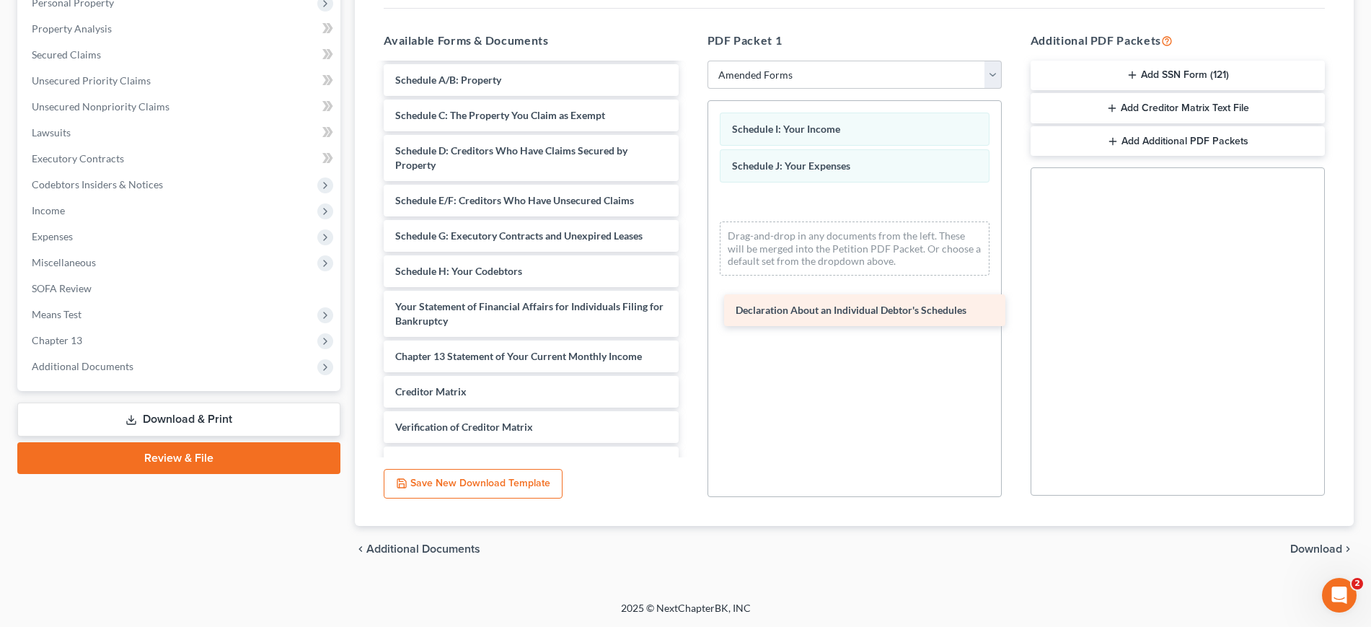
drag, startPoint x: 568, startPoint y: 310, endPoint x: 908, endPoint y: 314, distance: 340.5
click at [690, 314] on div "Declaration About an Individual Debtor's Schedules Voluntary Petition for Indiv…" at bounding box center [530, 261] width 317 height 535
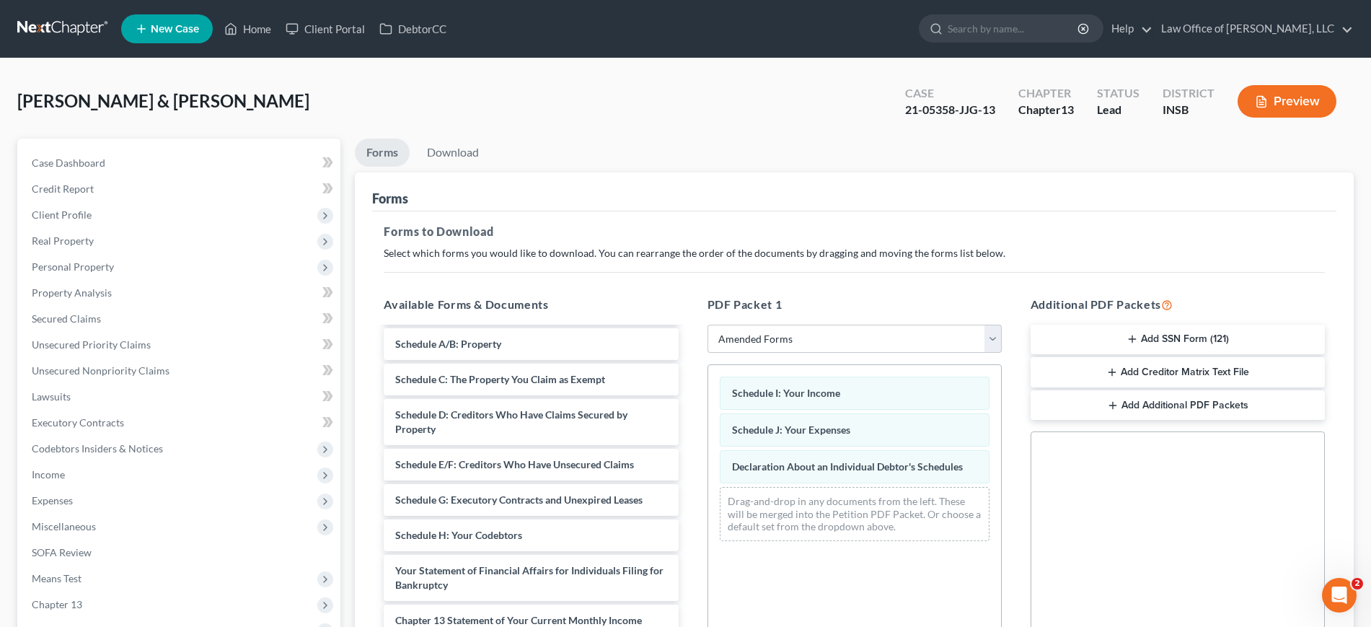
scroll to position [264, 0]
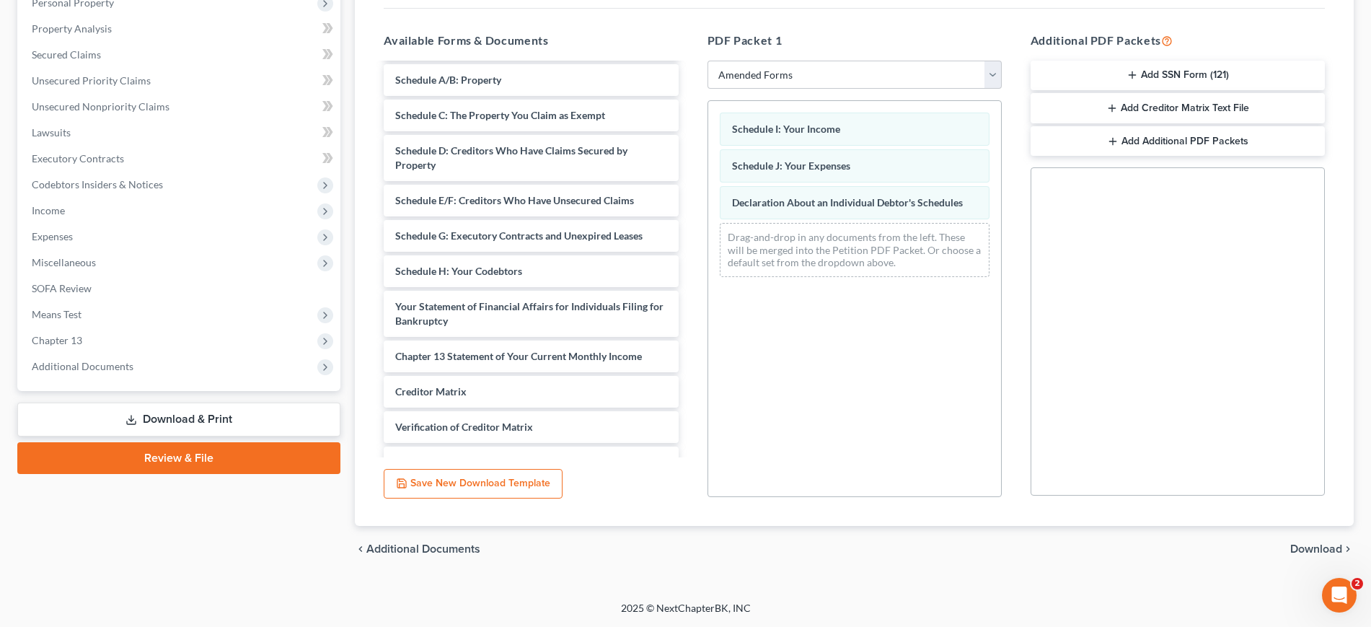
click at [1324, 551] on span "Download" at bounding box center [1317, 549] width 52 height 12
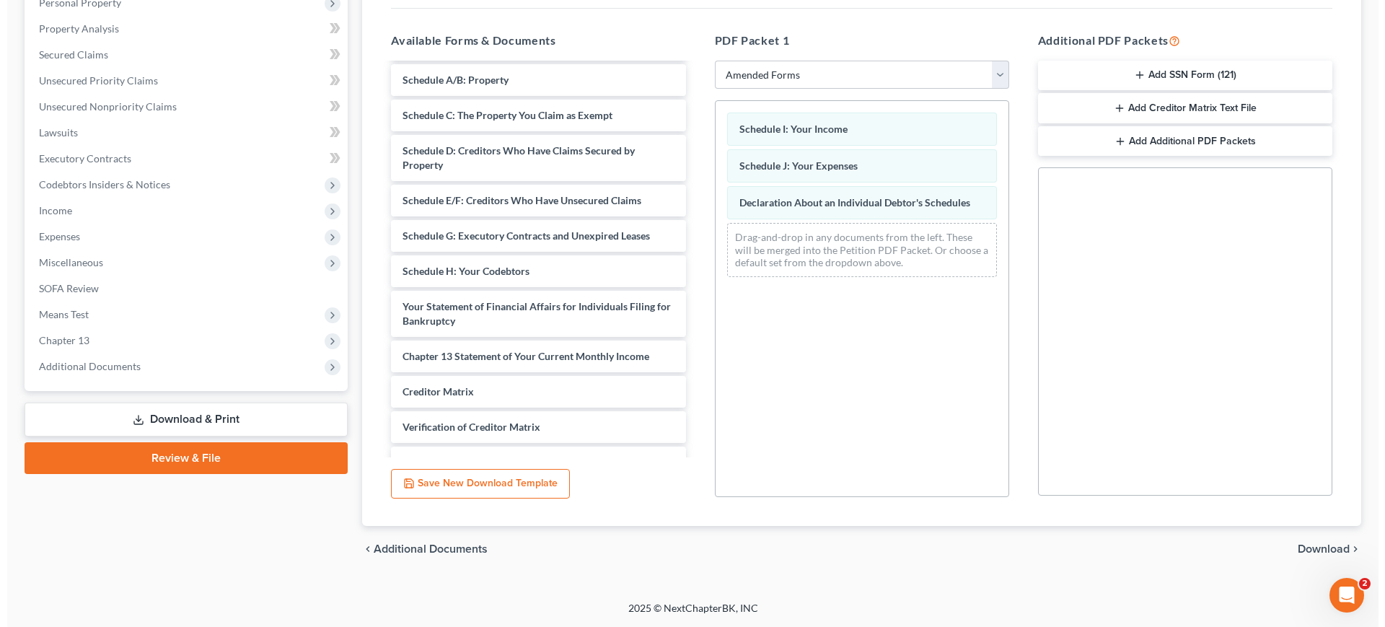
scroll to position [166, 0]
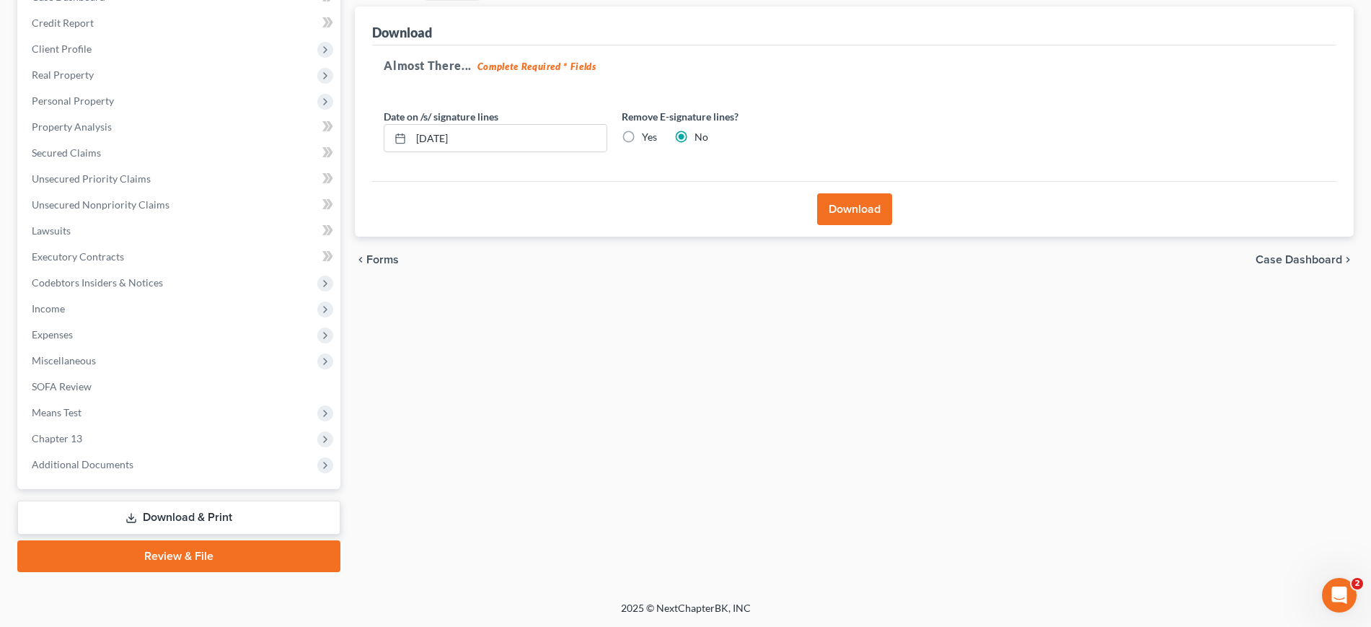
click at [642, 136] on label "Yes" at bounding box center [649, 137] width 15 height 14
click at [648, 136] on input "Yes" at bounding box center [652, 134] width 9 height 9
radio input "true"
radio input "false"
click at [871, 210] on button "Download" at bounding box center [854, 209] width 75 height 32
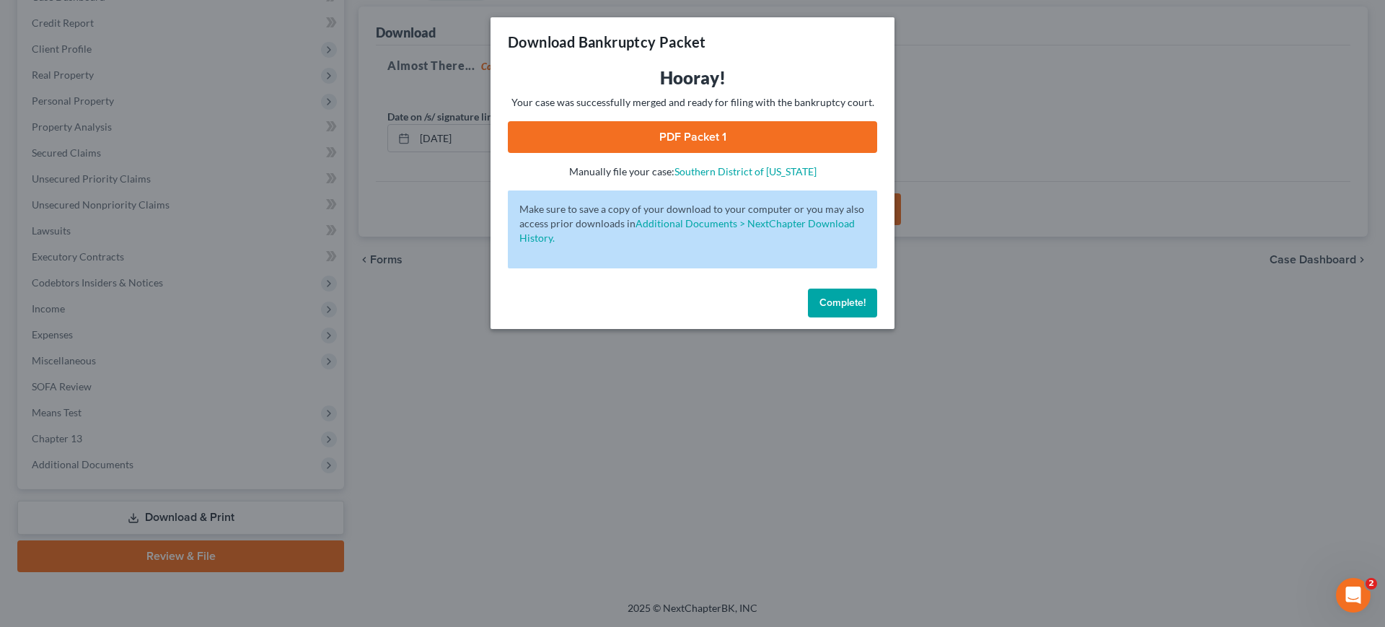
click at [793, 147] on link "PDF Packet 1" at bounding box center [692, 137] width 369 height 32
